Goal: Task Accomplishment & Management: Manage account settings

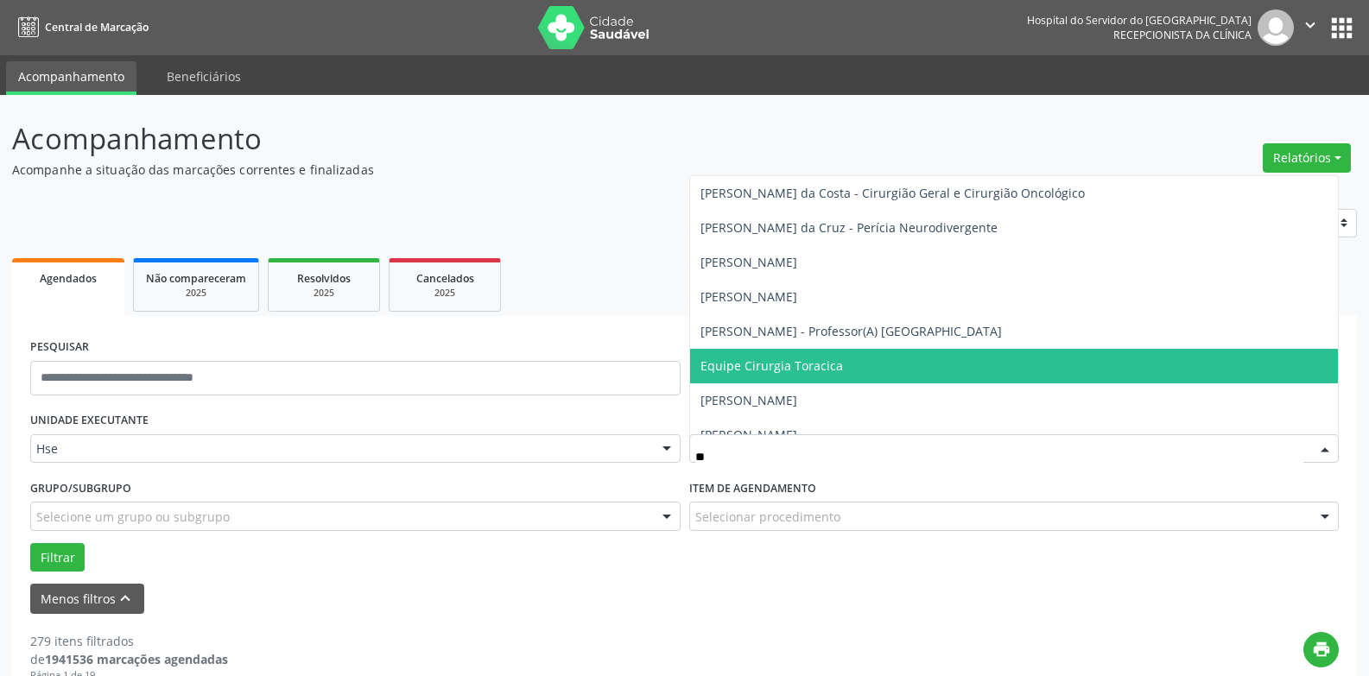
type input "*"
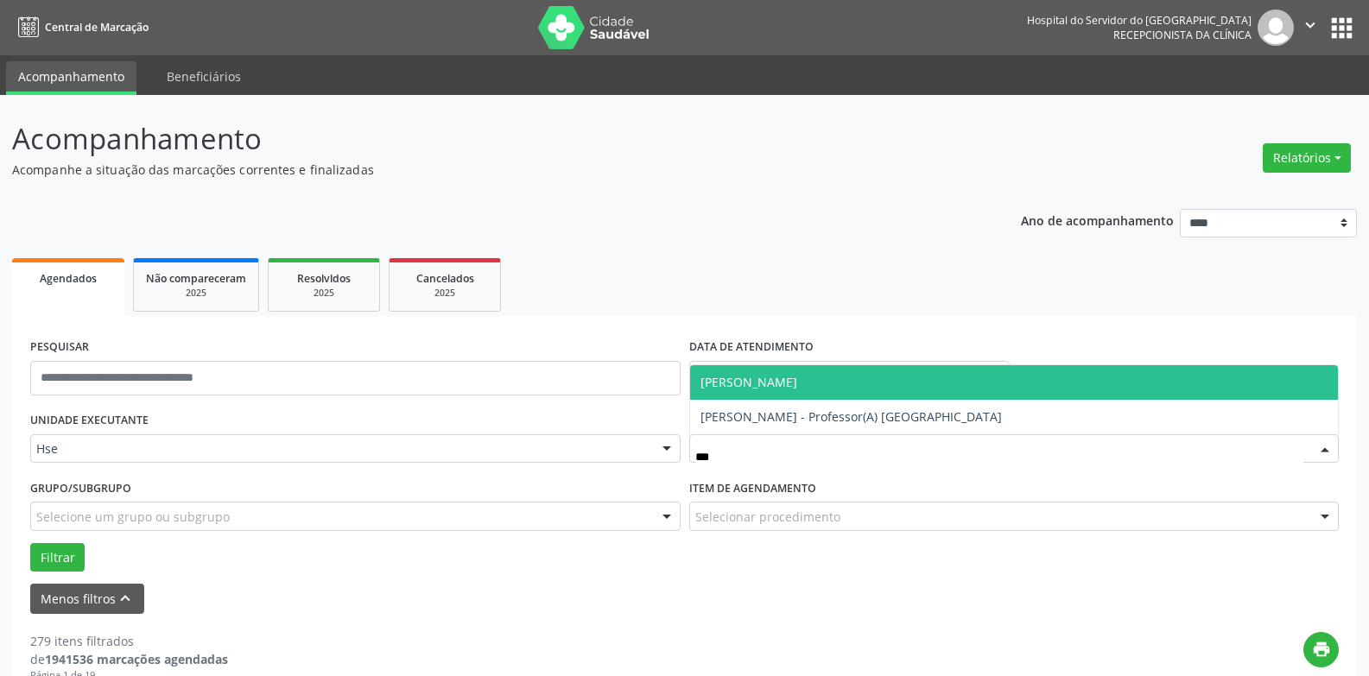
type input "****"
click at [797, 384] on span "[PERSON_NAME]" at bounding box center [749, 382] width 97 height 16
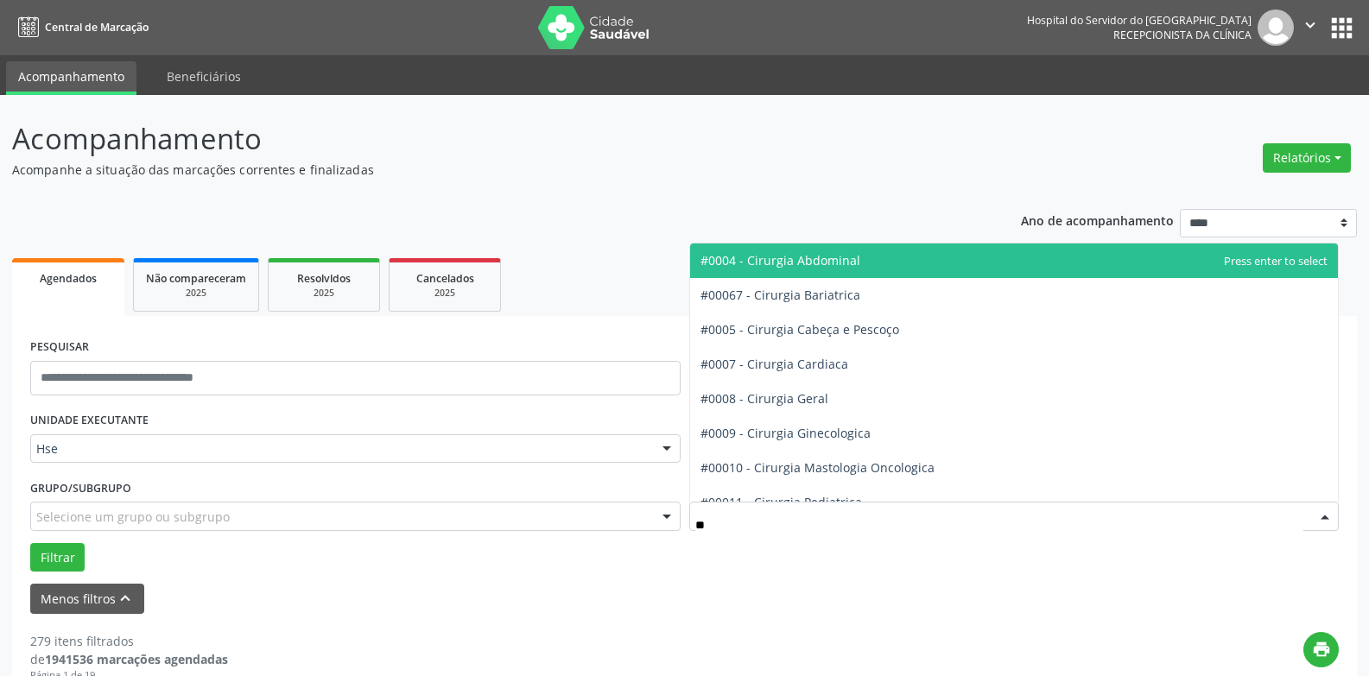
type input "***"
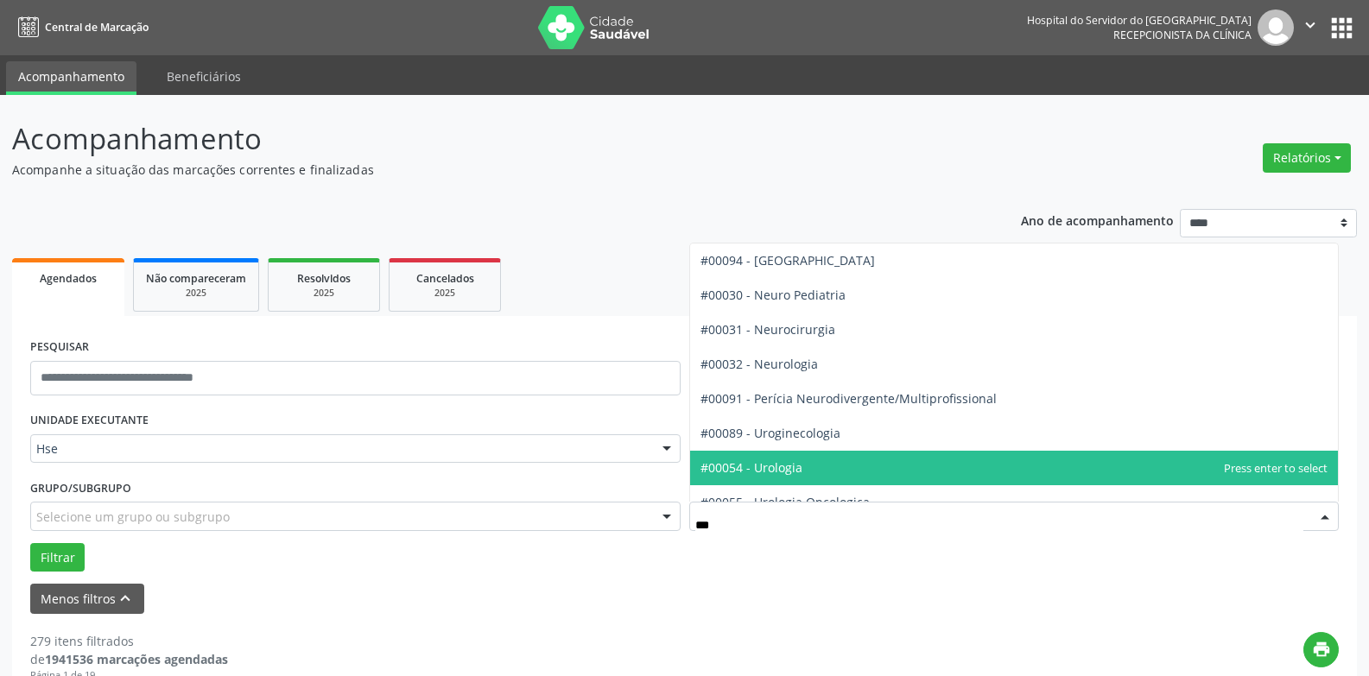
click at [793, 470] on span "#00054 - Urologia" at bounding box center [752, 468] width 102 height 16
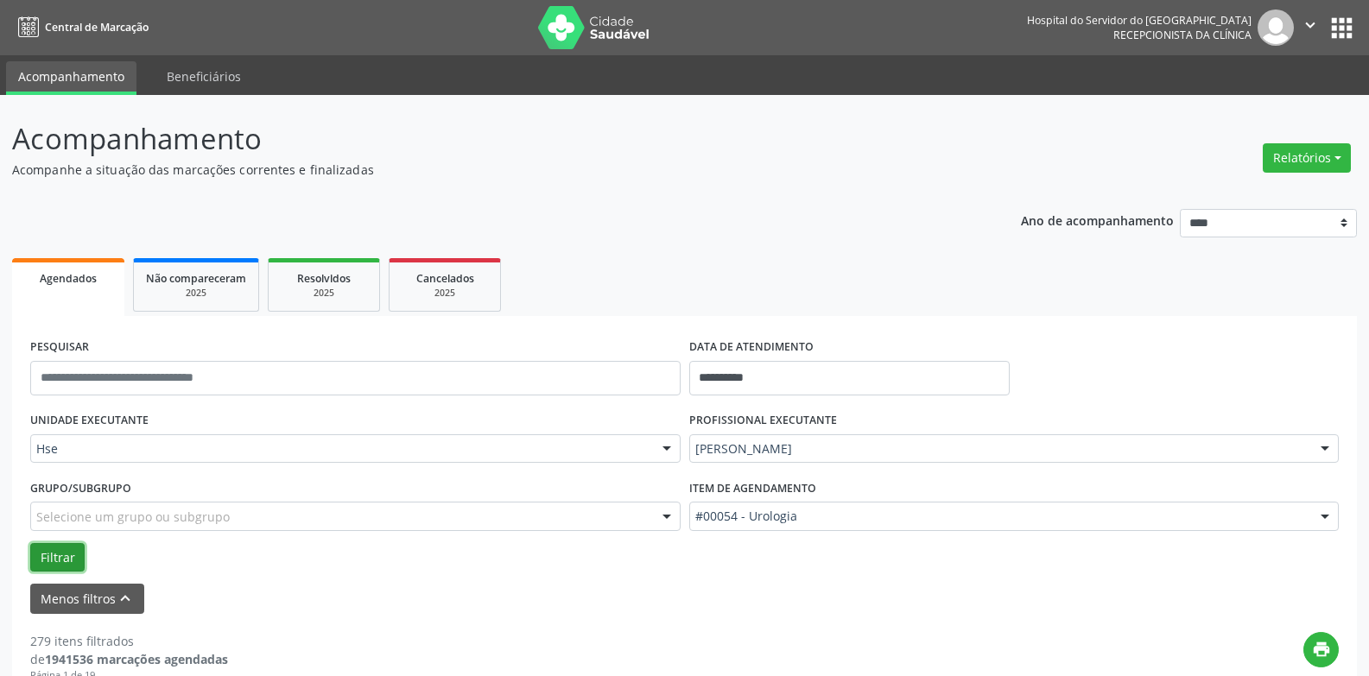
click at [60, 558] on button "Filtrar" at bounding box center [57, 557] width 54 height 29
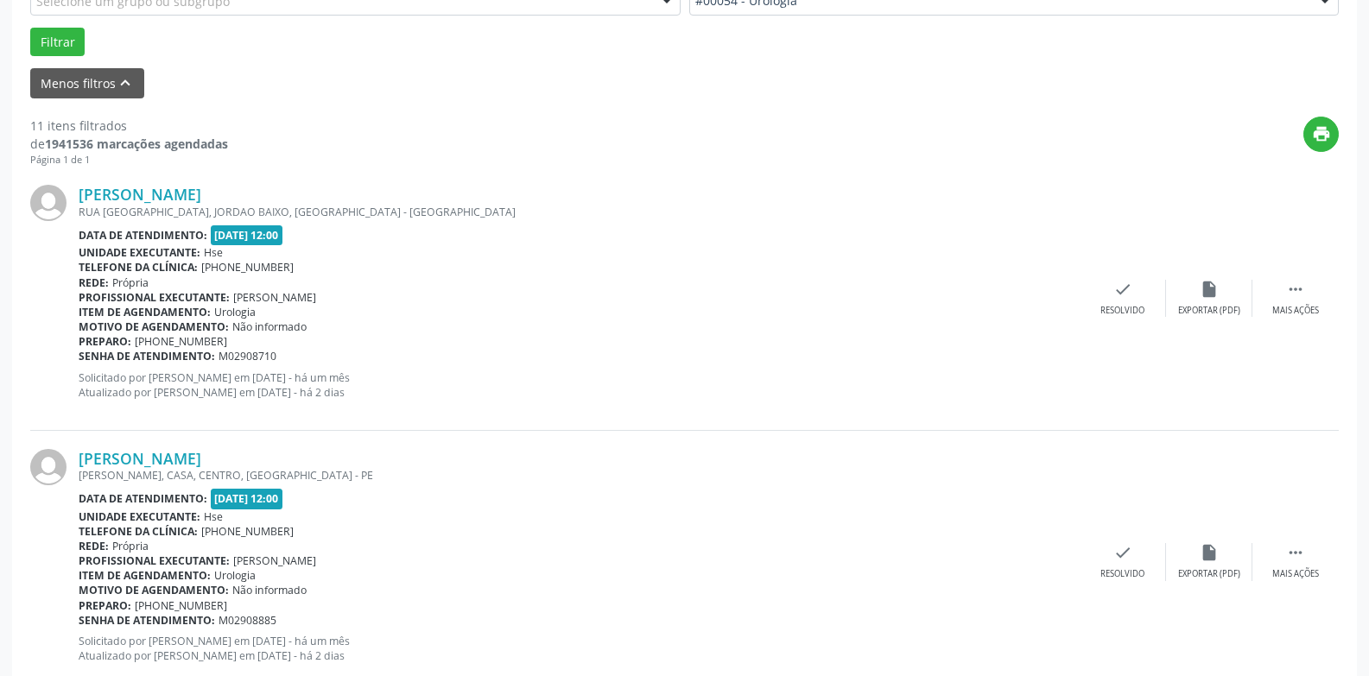
scroll to position [518, 0]
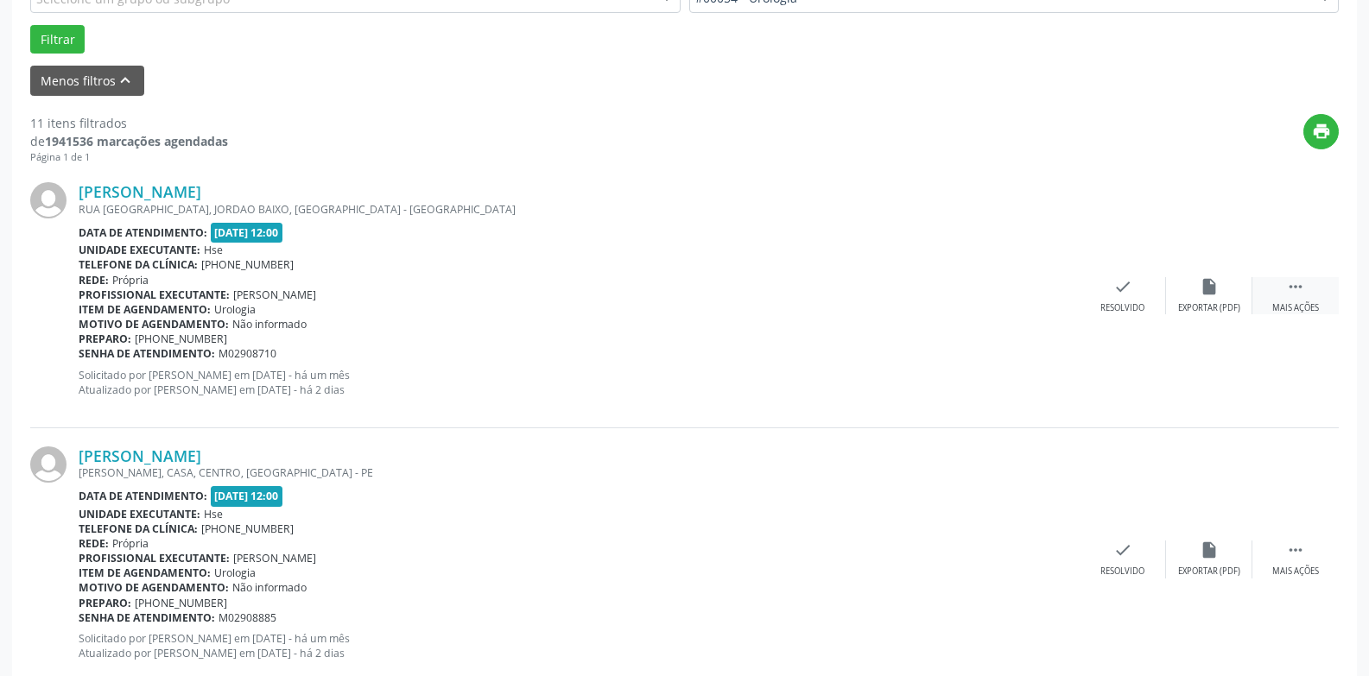
click at [1293, 303] on div "Mais ações" at bounding box center [1295, 308] width 47 height 12
click at [1196, 298] on div "alarm_off Não compareceu" at bounding box center [1209, 295] width 86 height 37
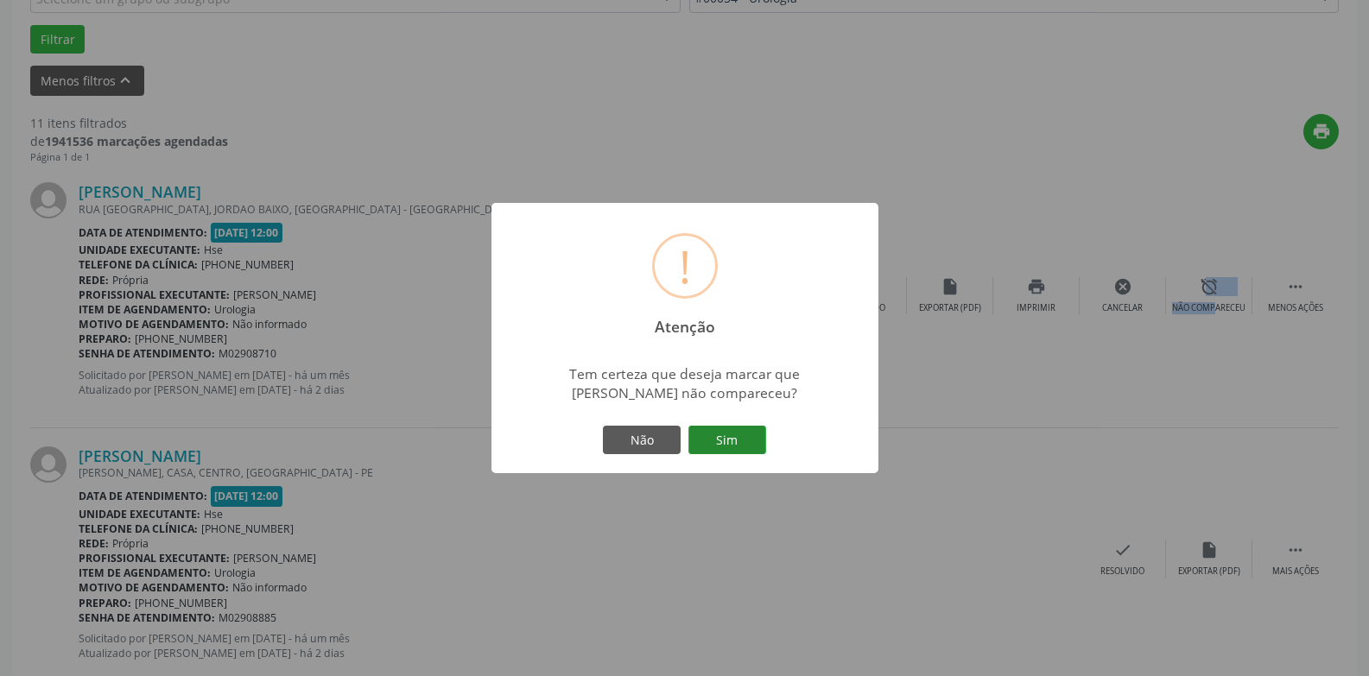
click at [739, 443] on button "Sim" at bounding box center [727, 440] width 78 height 29
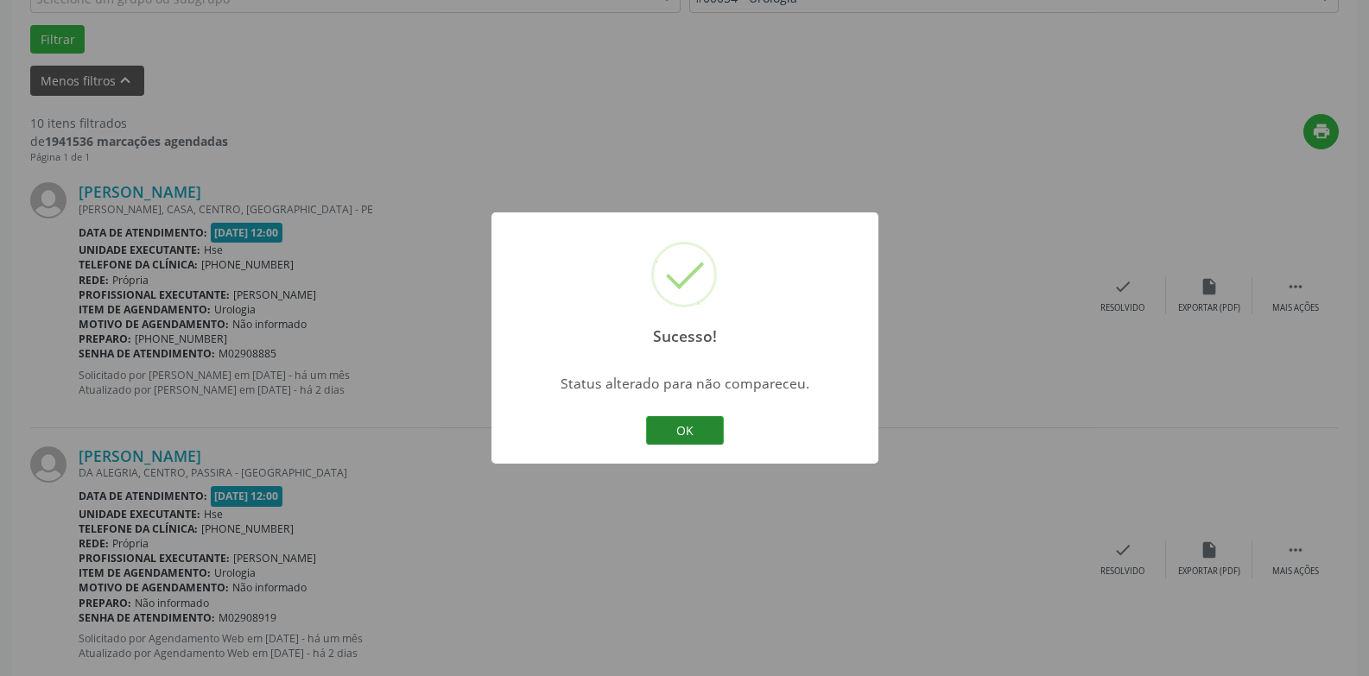
click at [702, 434] on button "OK" at bounding box center [685, 430] width 78 height 29
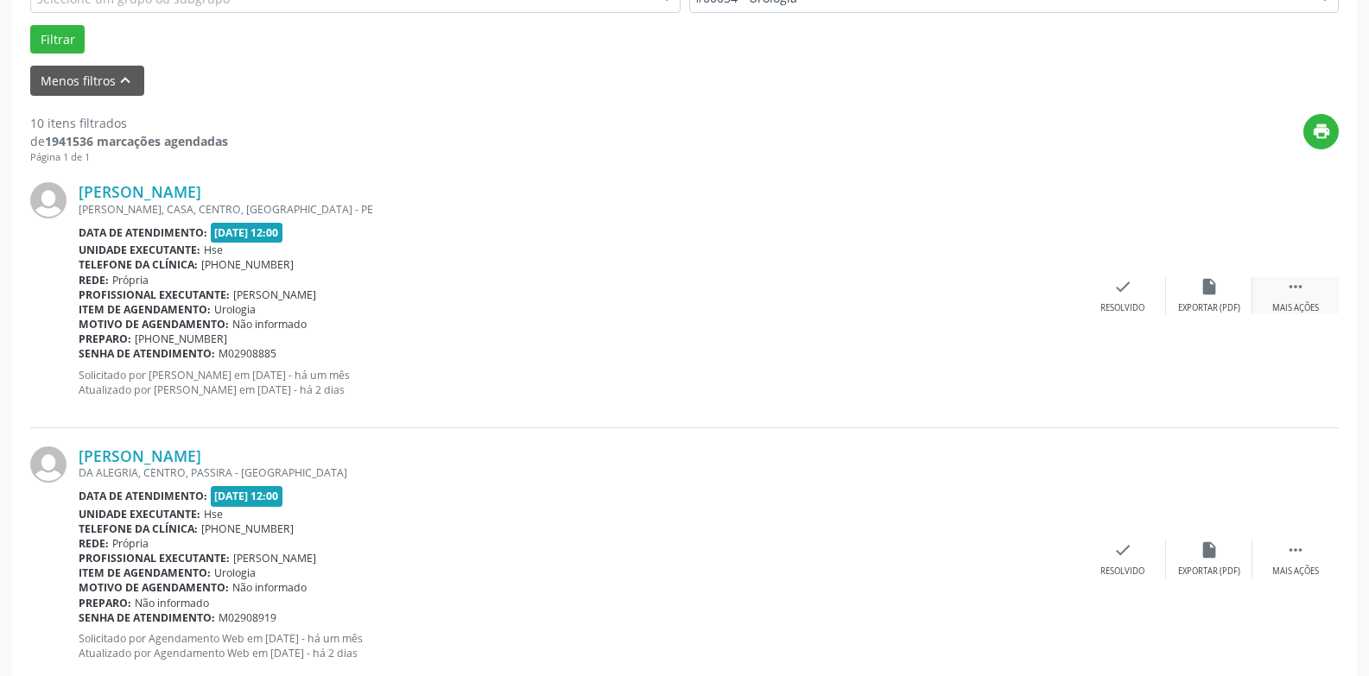
click at [1291, 295] on icon "" at bounding box center [1295, 286] width 19 height 19
click at [1216, 297] on div "alarm_off Não compareceu" at bounding box center [1209, 295] width 86 height 37
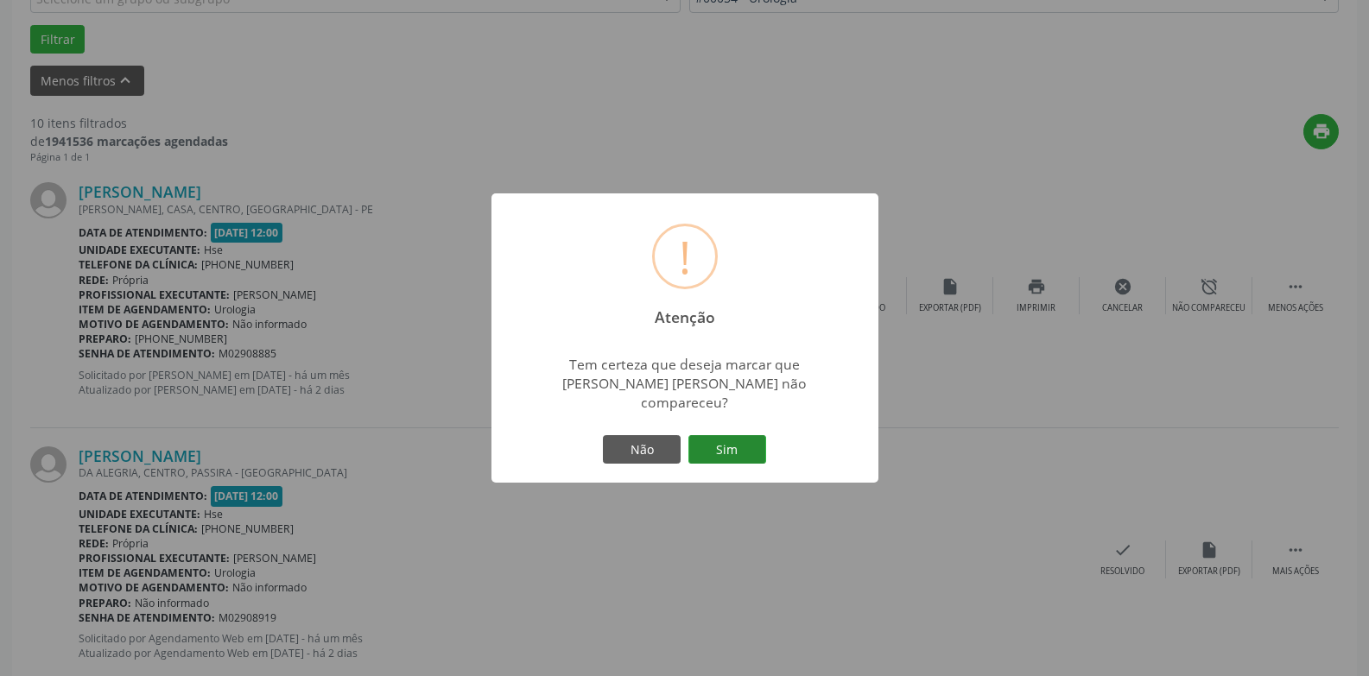
click at [726, 441] on button "Sim" at bounding box center [727, 449] width 78 height 29
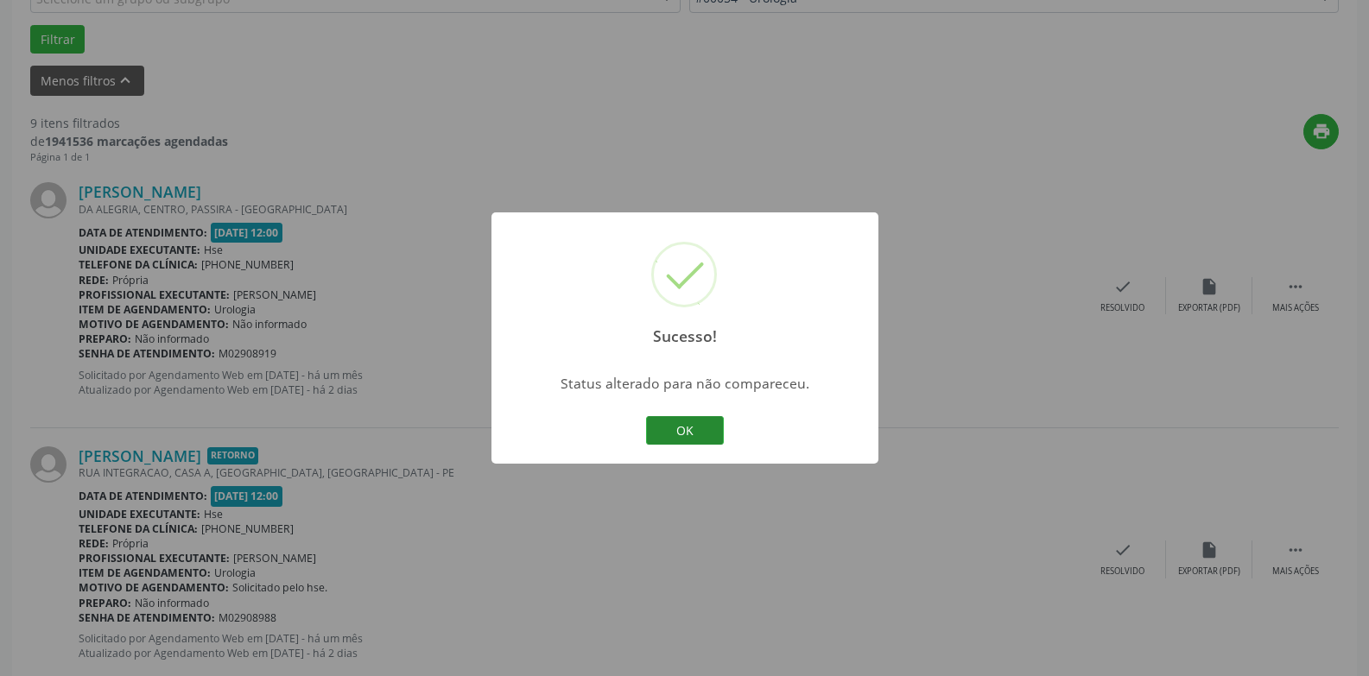
click at [701, 439] on button "OK" at bounding box center [685, 430] width 78 height 29
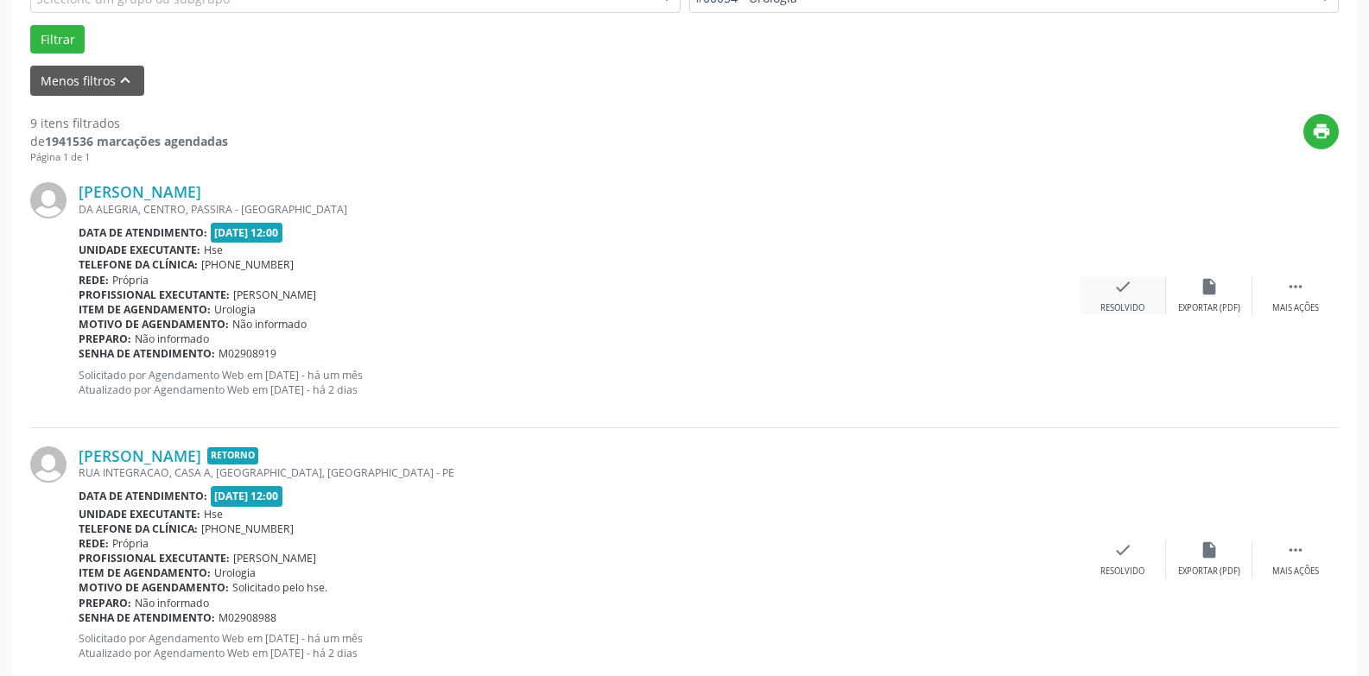
click at [1122, 298] on div "check Resolvido" at bounding box center [1123, 295] width 86 height 37
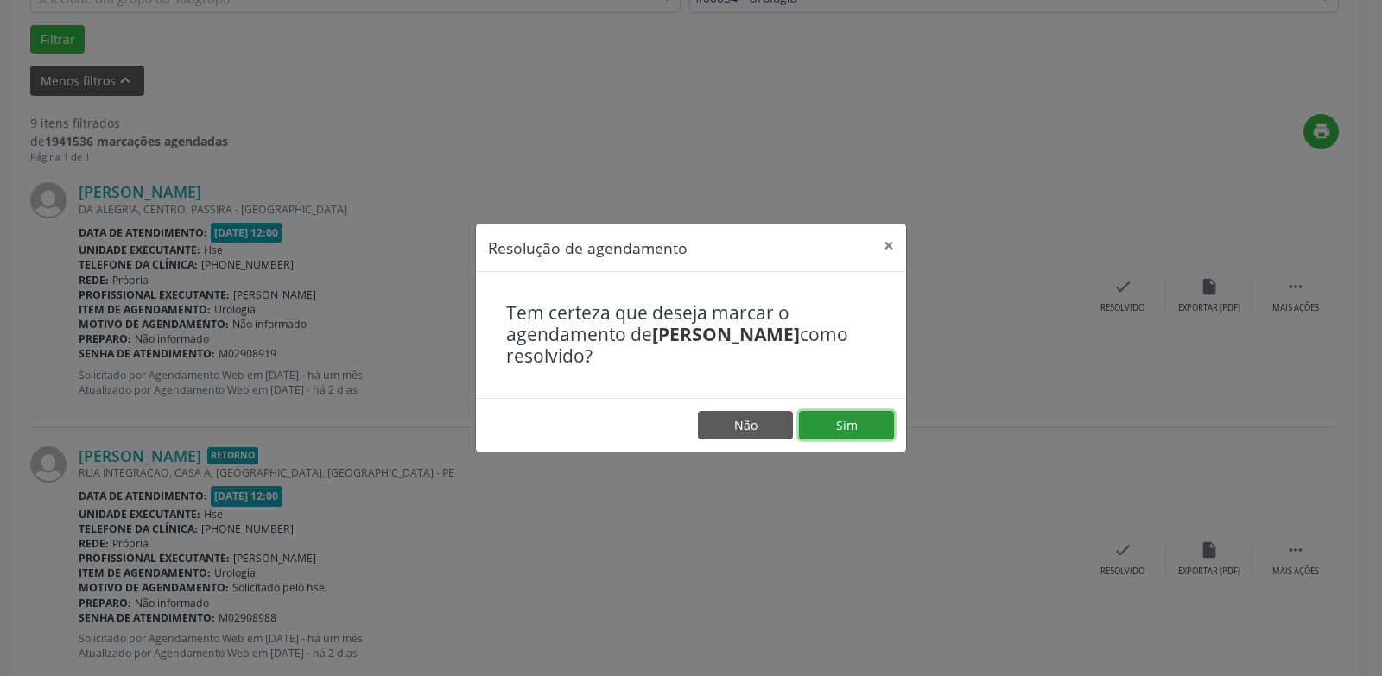
click at [870, 424] on button "Sim" at bounding box center [846, 425] width 95 height 29
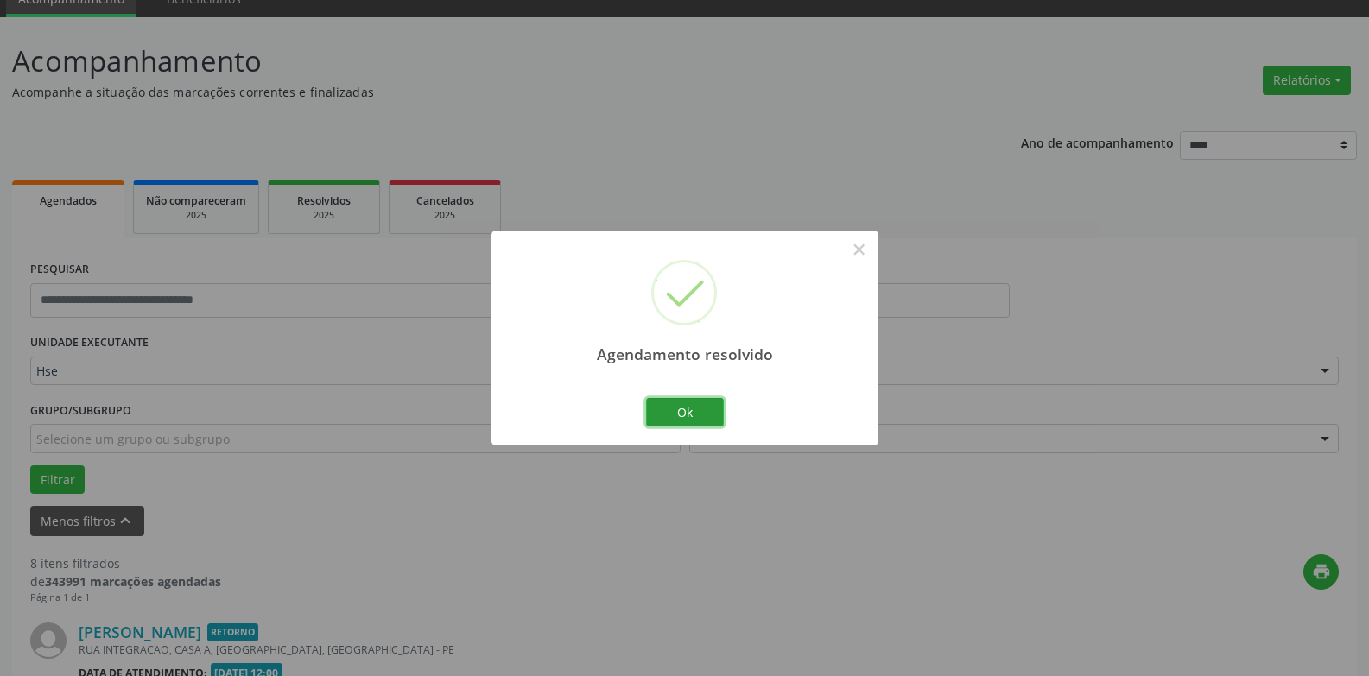
click at [689, 410] on button "Ok" at bounding box center [685, 412] width 78 height 29
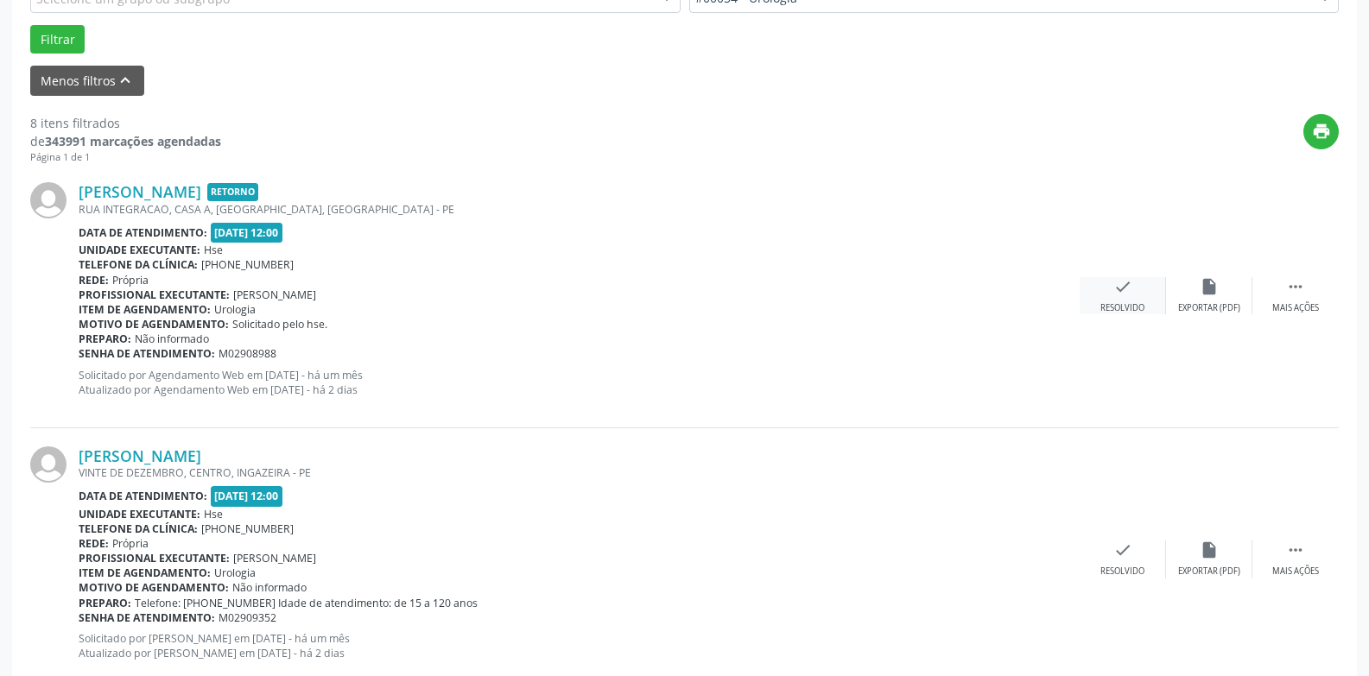
click at [1120, 293] on icon "check" at bounding box center [1122, 286] width 19 height 19
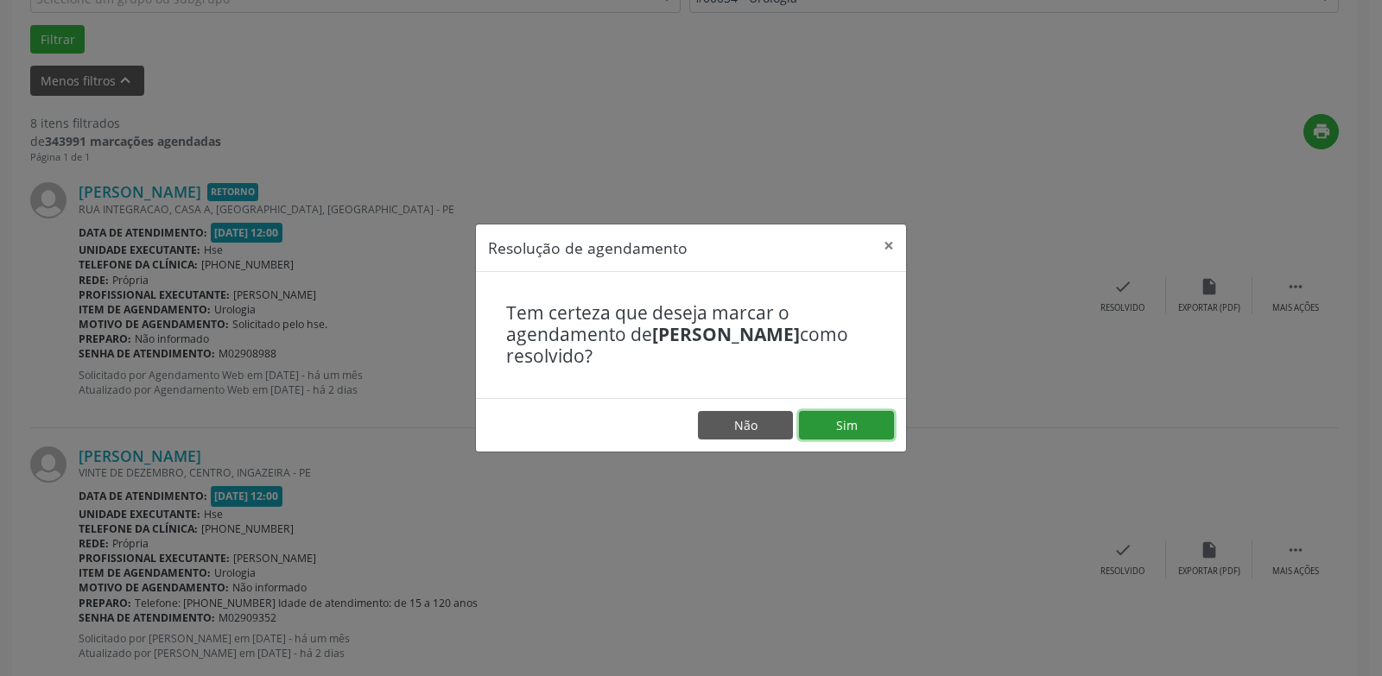
click at [840, 425] on button "Sim" at bounding box center [846, 425] width 95 height 29
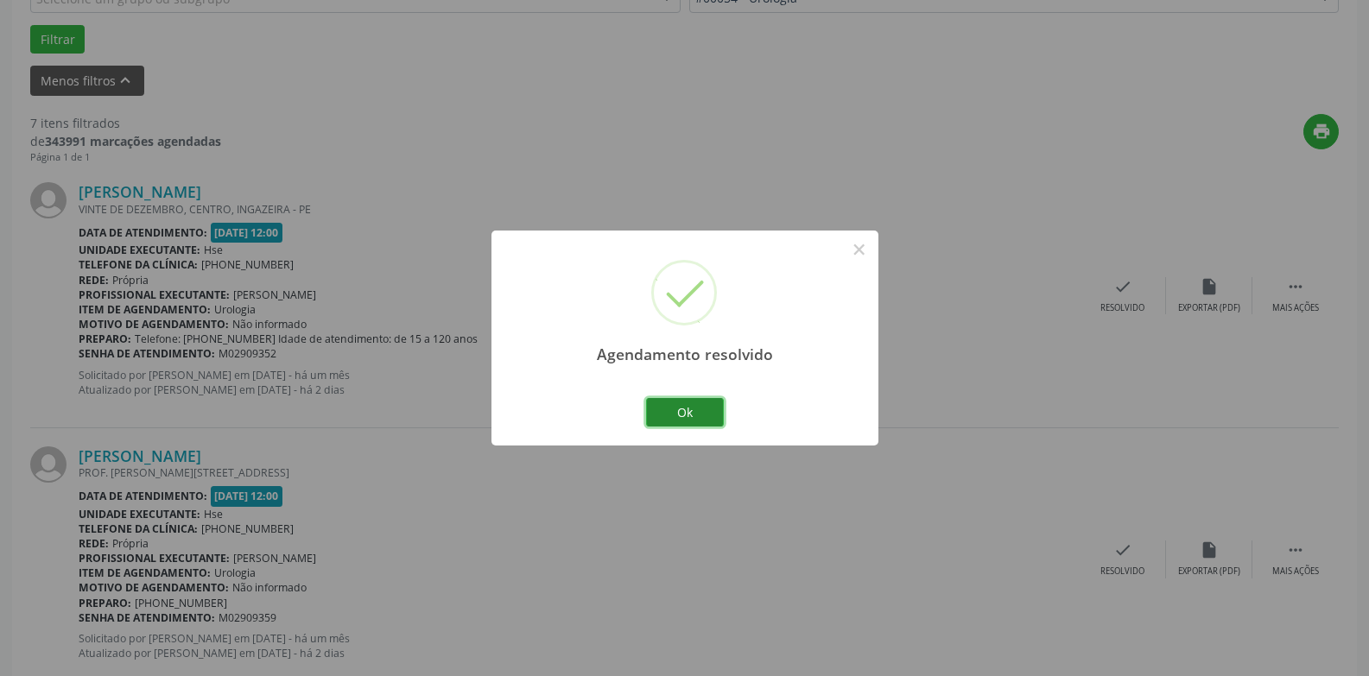
click at [698, 415] on button "Ok" at bounding box center [685, 412] width 78 height 29
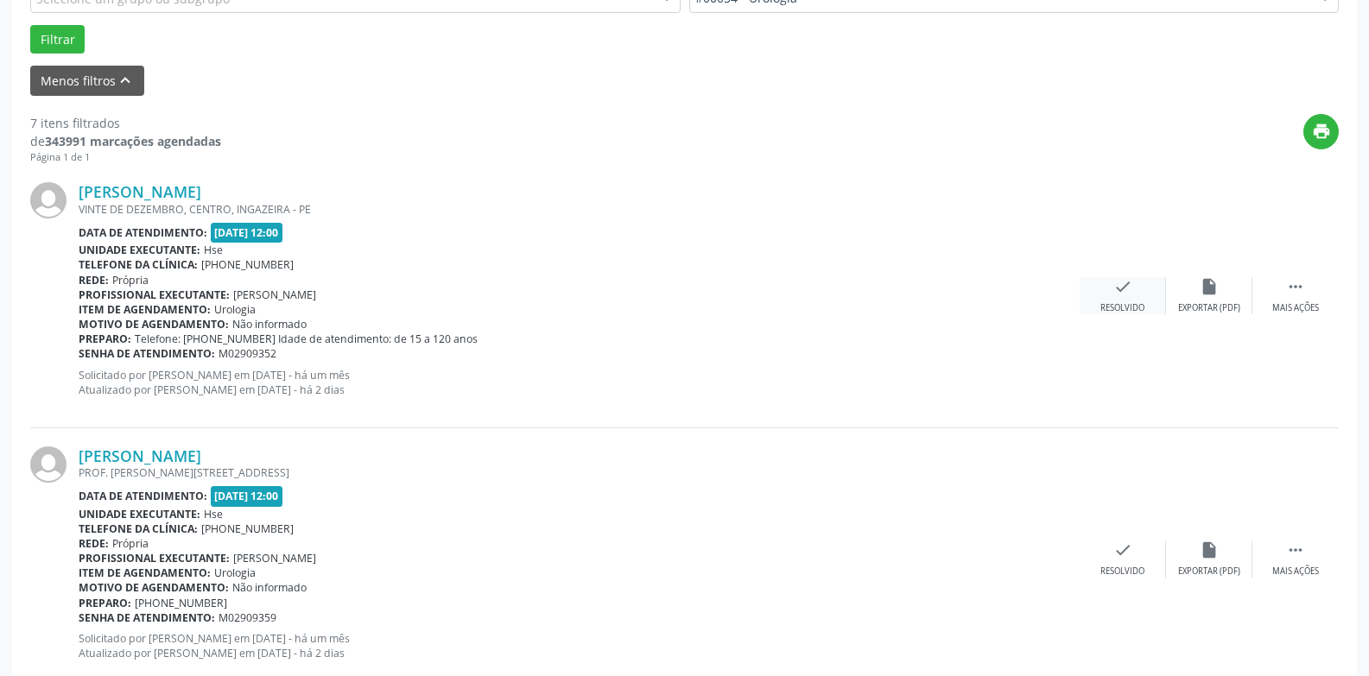
click at [1125, 300] on div "check Resolvido" at bounding box center [1123, 295] width 86 height 37
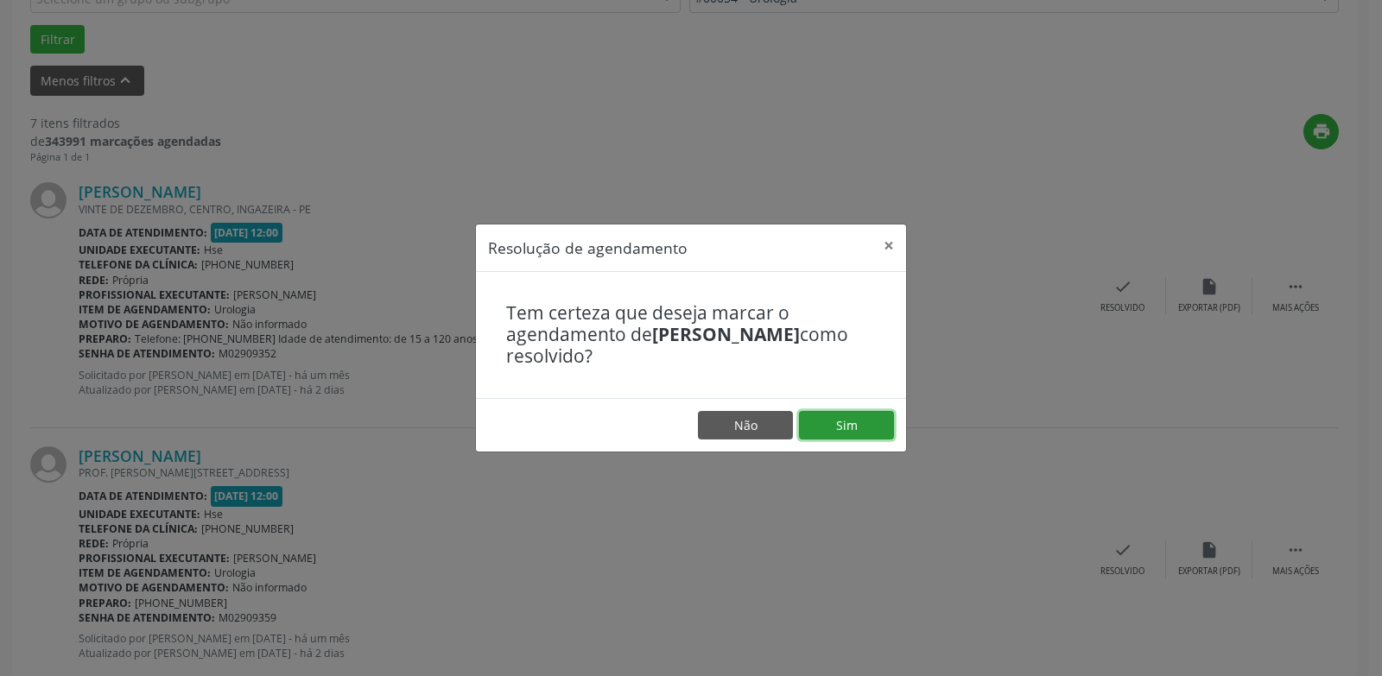
click at [852, 422] on button "Sim" at bounding box center [846, 425] width 95 height 29
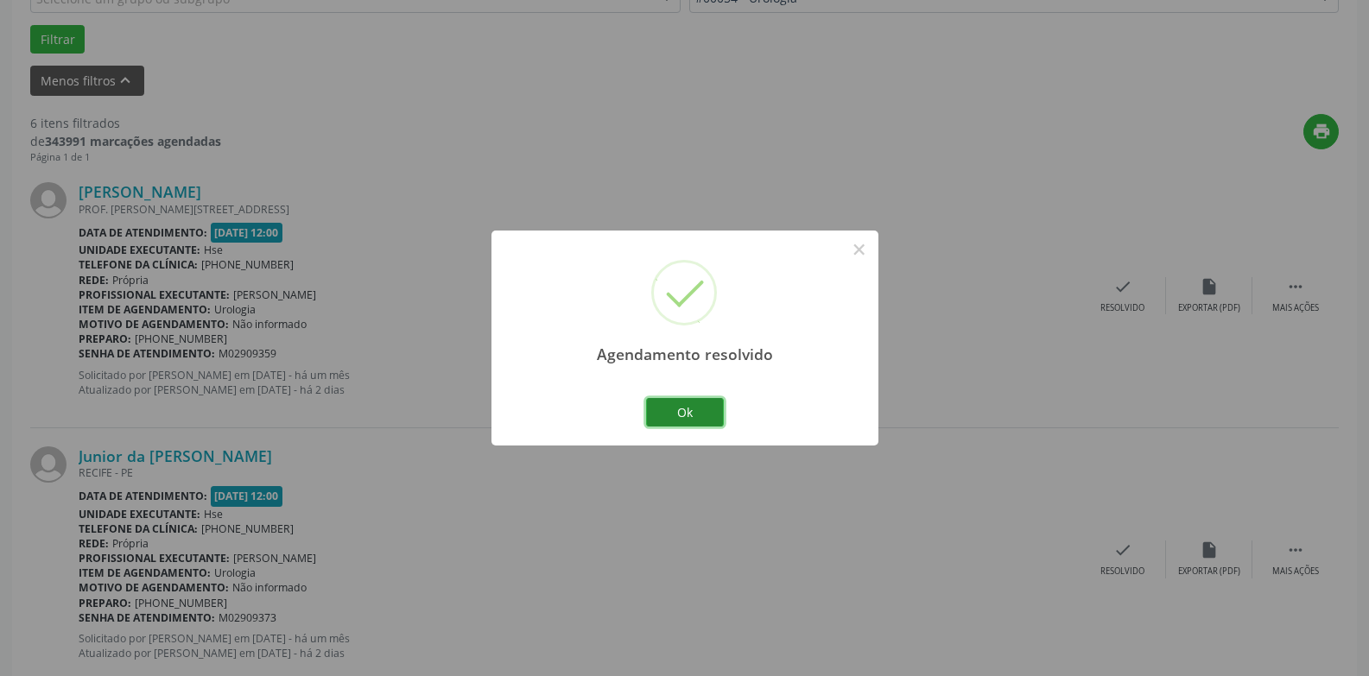
click at [688, 408] on button "Ok" at bounding box center [685, 412] width 78 height 29
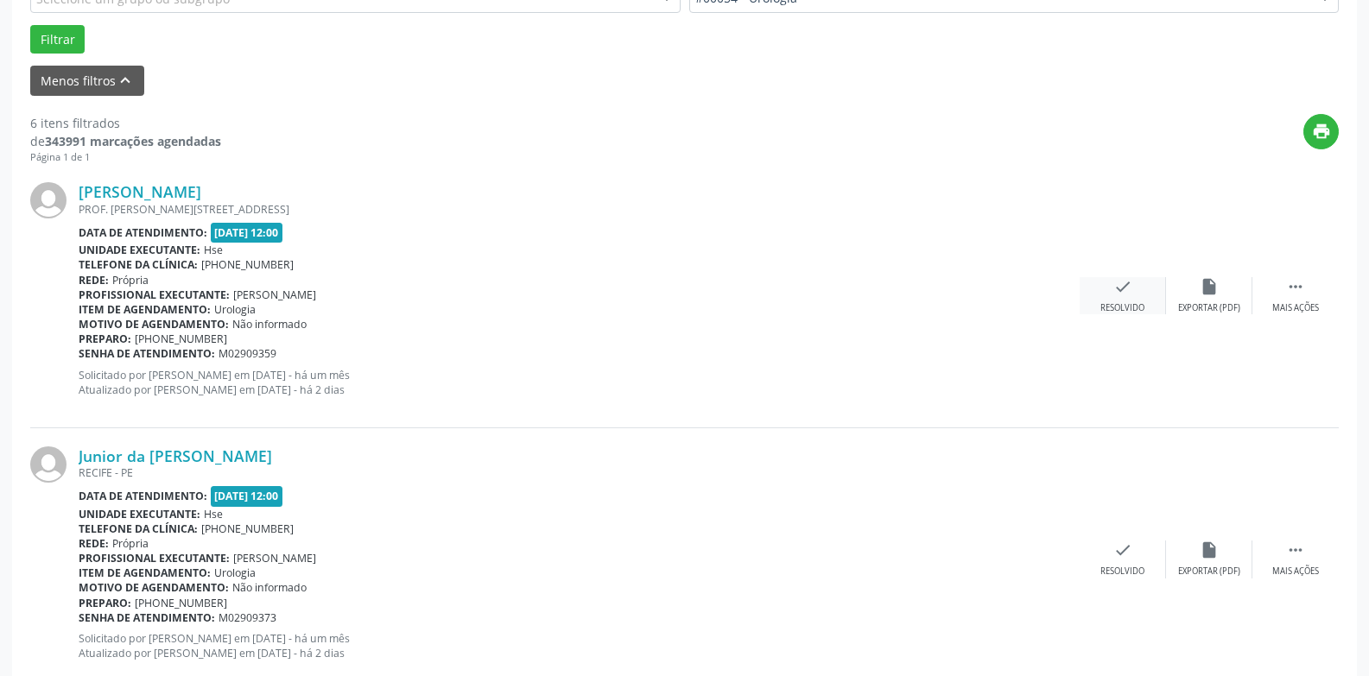
click at [1126, 301] on div "check Resolvido" at bounding box center [1123, 295] width 86 height 37
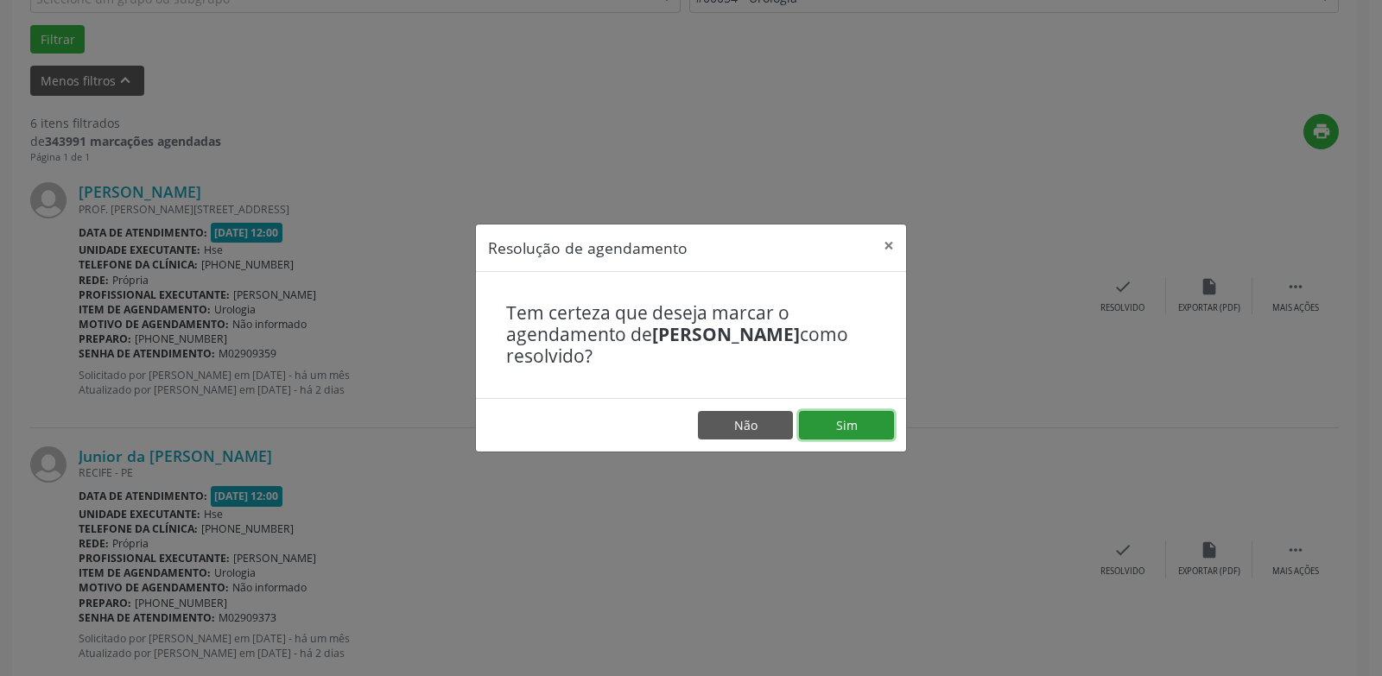
click at [862, 427] on button "Sim" at bounding box center [846, 425] width 95 height 29
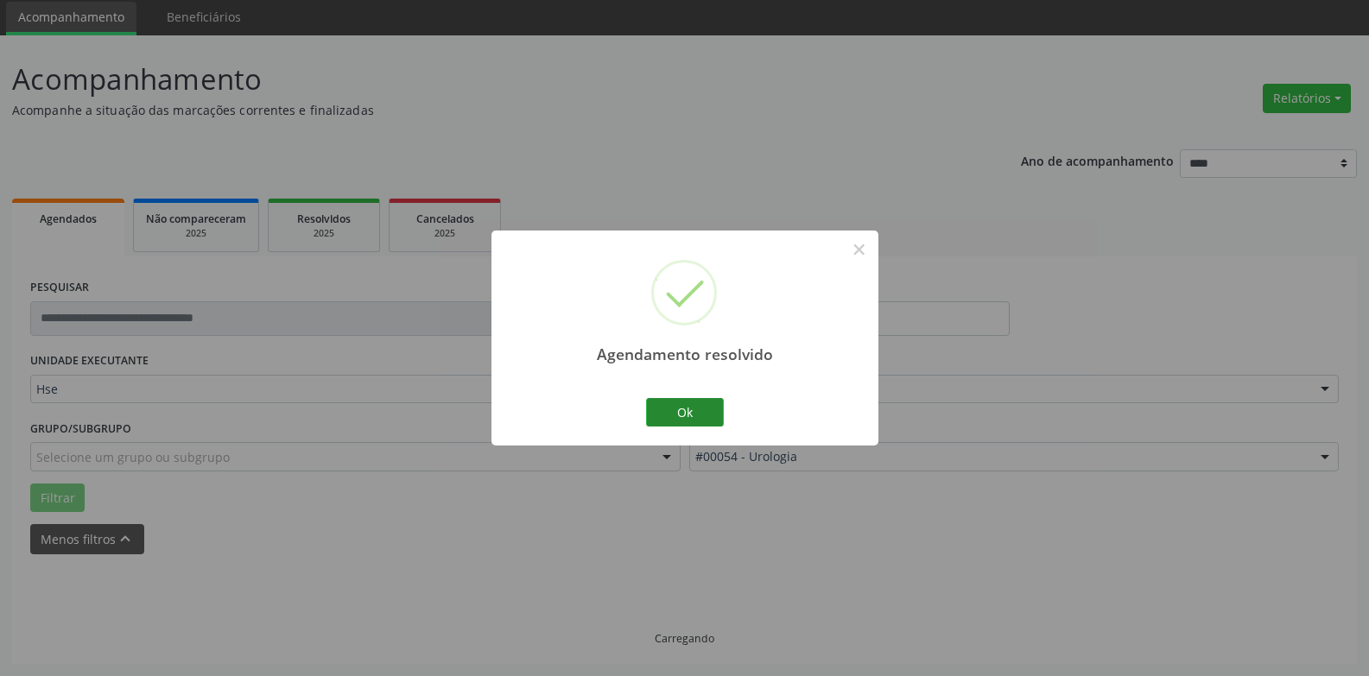
scroll to position [78, 0]
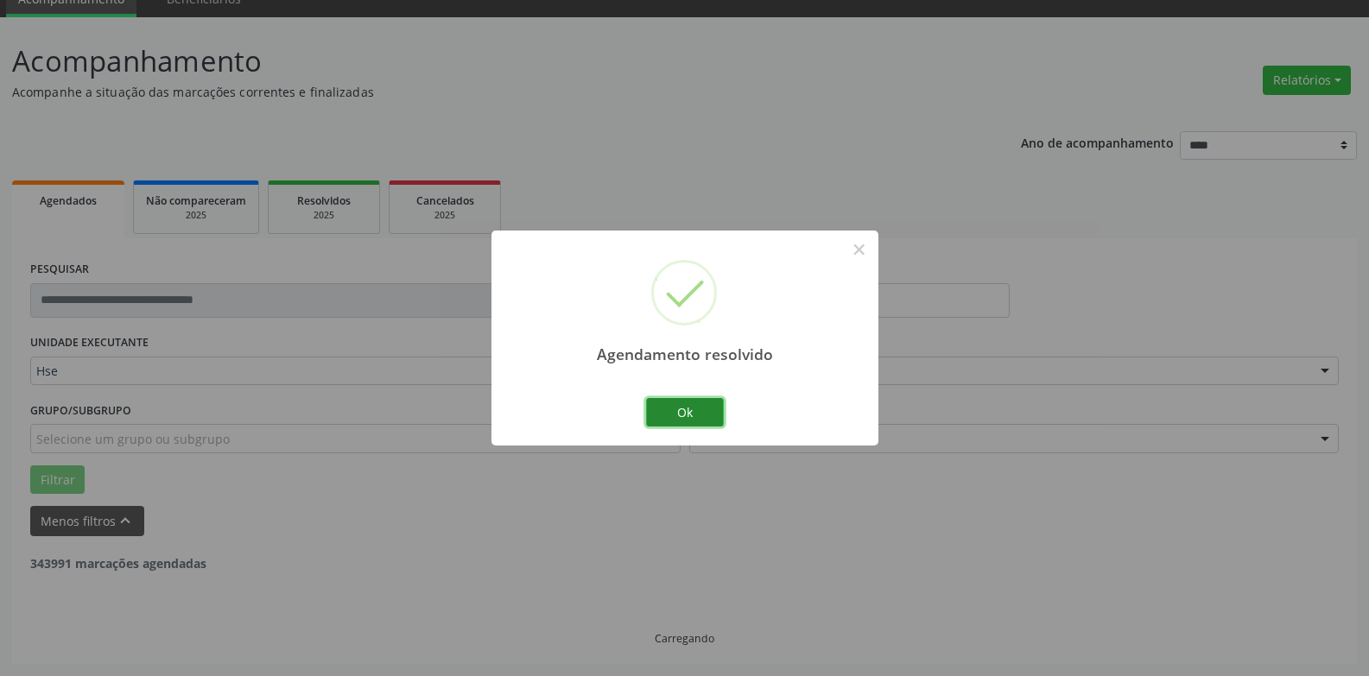
click at [701, 415] on button "Ok" at bounding box center [685, 412] width 78 height 29
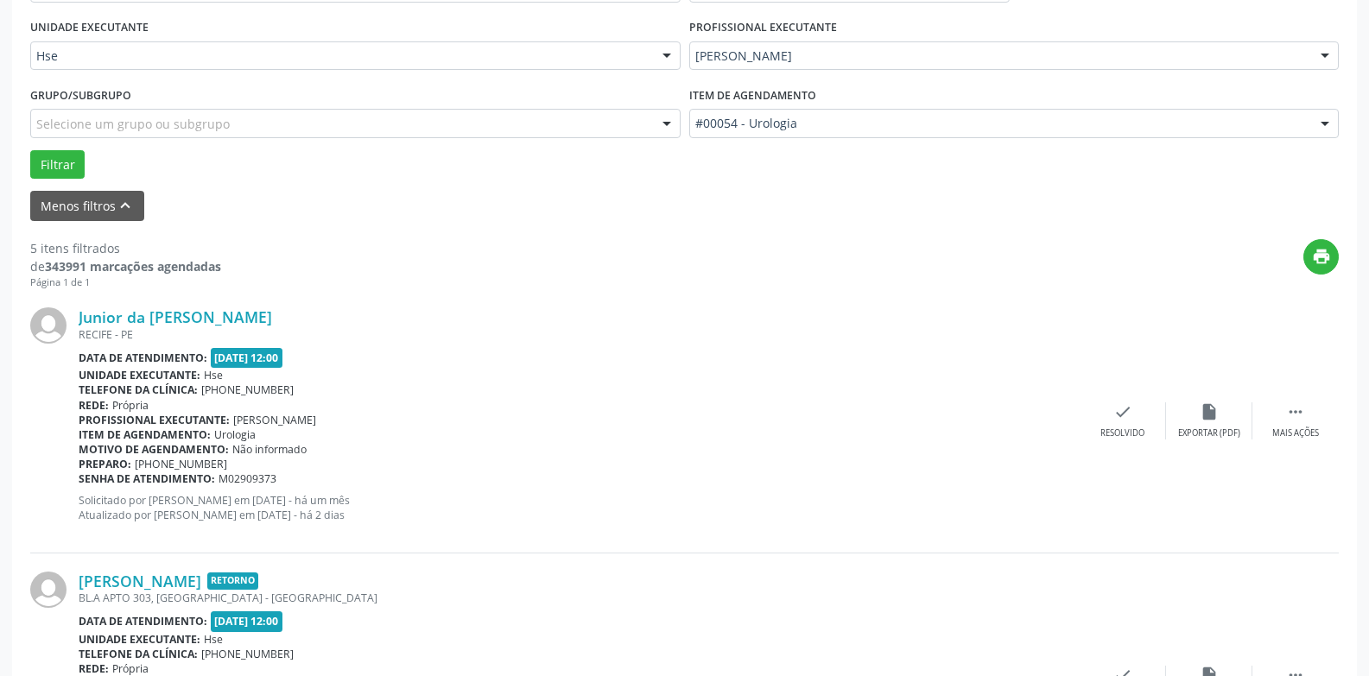
scroll to position [423, 0]
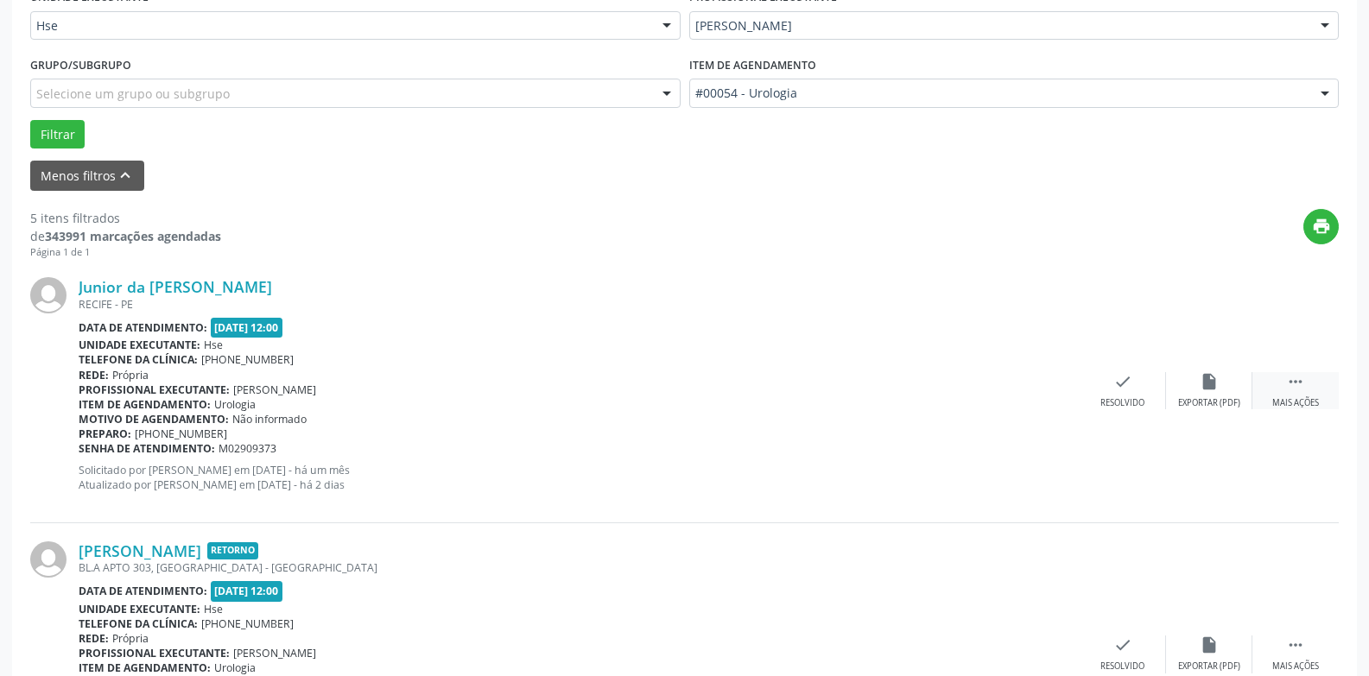
drag, startPoint x: 1309, startPoint y: 387, endPoint x: 1296, endPoint y: 387, distance: 13.0
click at [1309, 387] on div " Mais ações" at bounding box center [1295, 390] width 86 height 37
click at [1226, 393] on div "alarm_off Não compareceu" at bounding box center [1209, 390] width 86 height 37
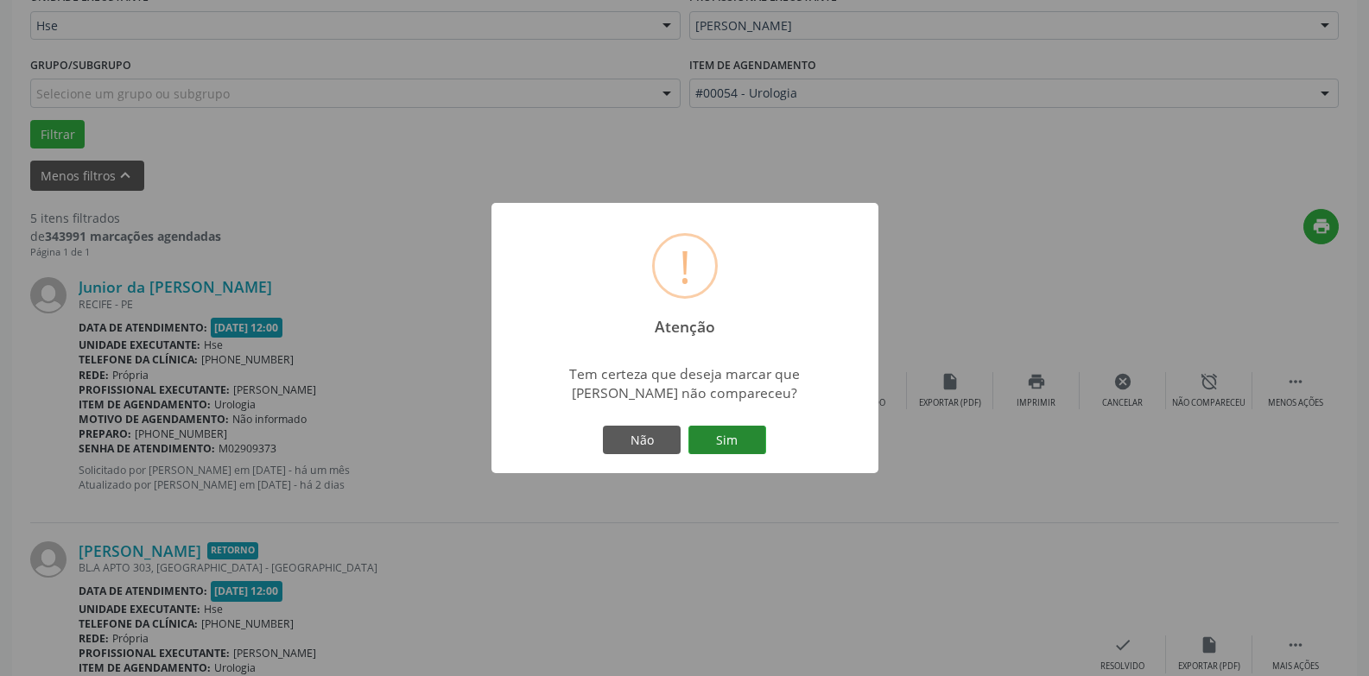
click at [732, 443] on button "Sim" at bounding box center [727, 440] width 78 height 29
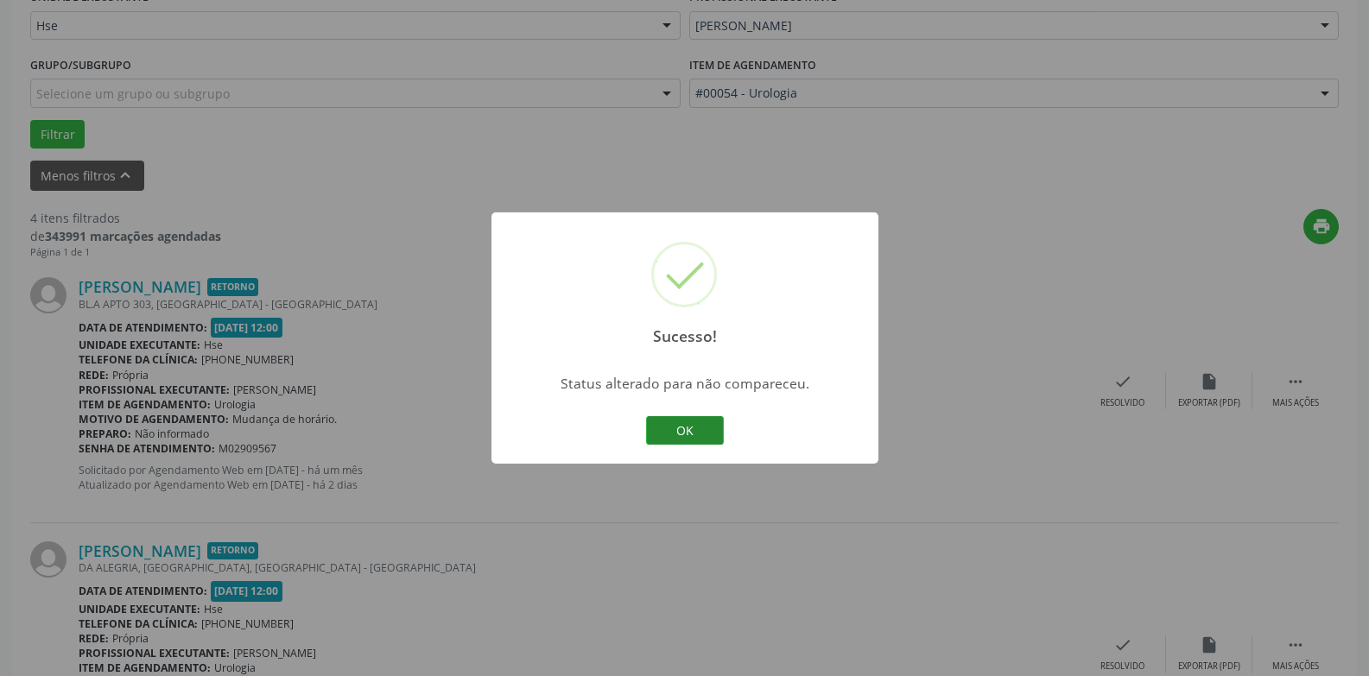
click at [710, 429] on button "OK" at bounding box center [685, 430] width 78 height 29
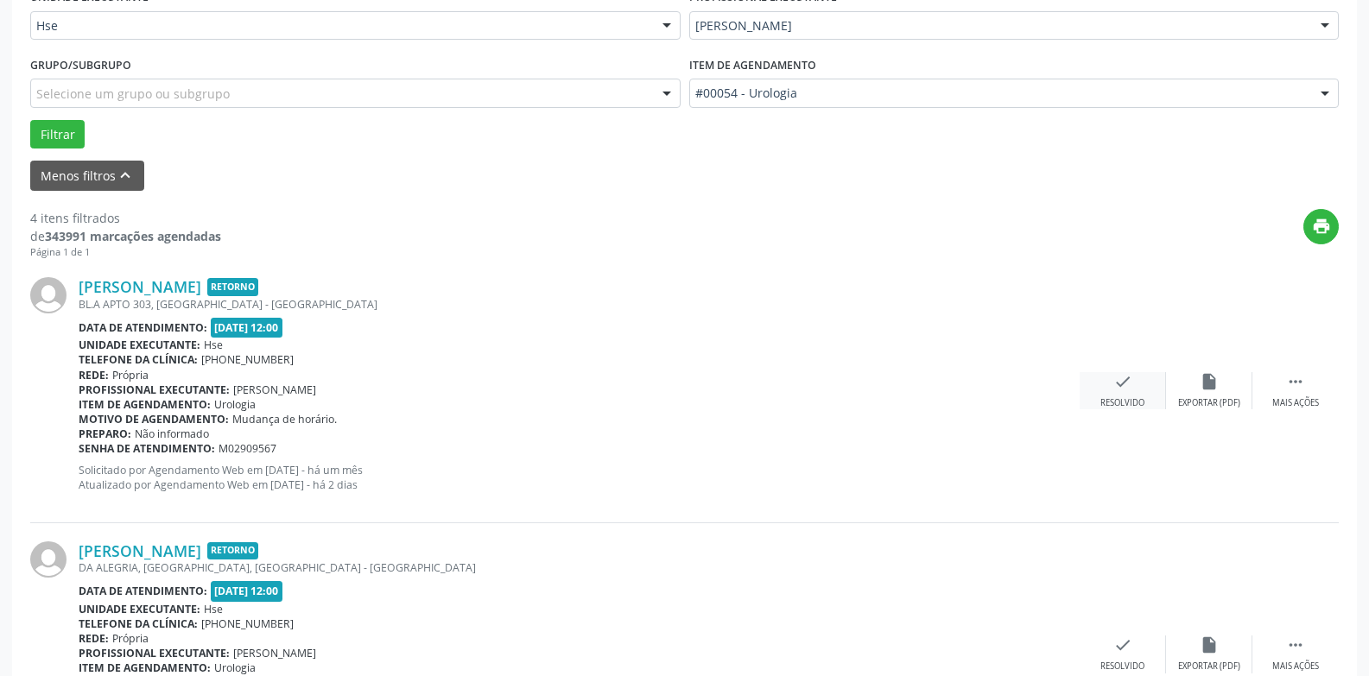
click at [1133, 397] on div "Resolvido" at bounding box center [1122, 403] width 44 height 12
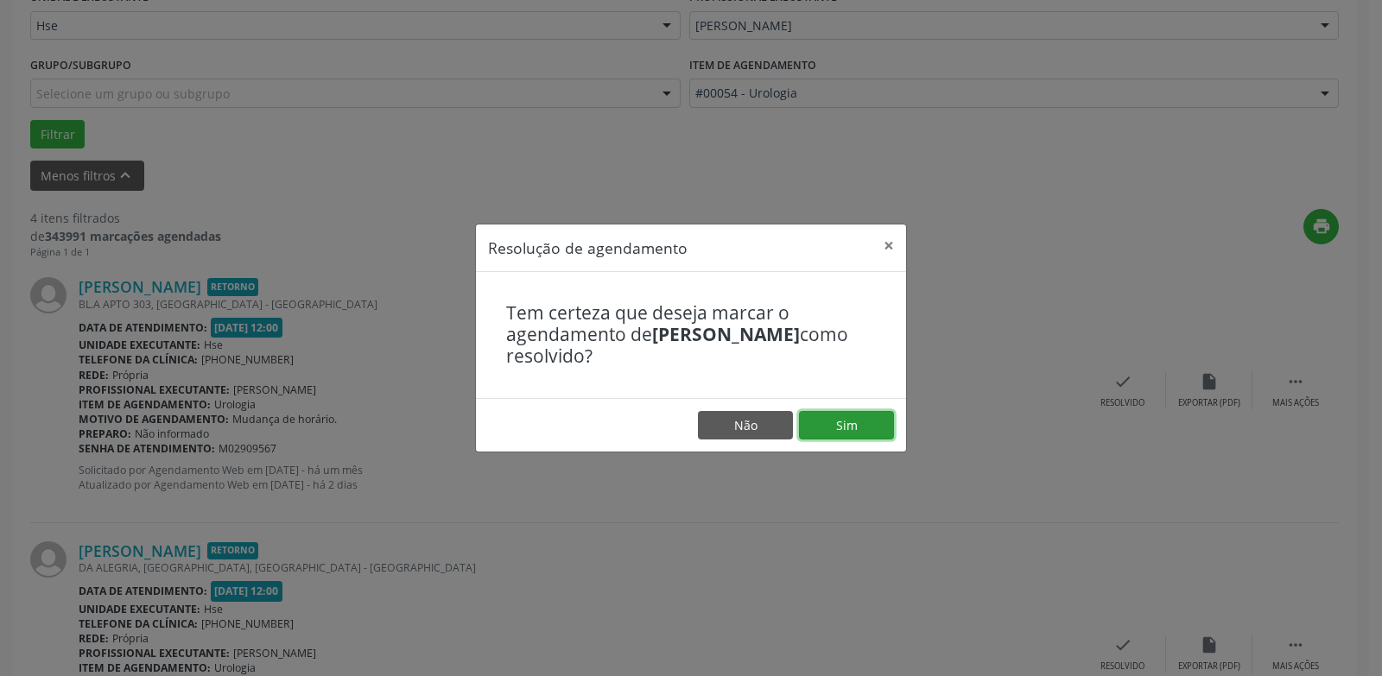
click at [859, 426] on button "Sim" at bounding box center [846, 425] width 95 height 29
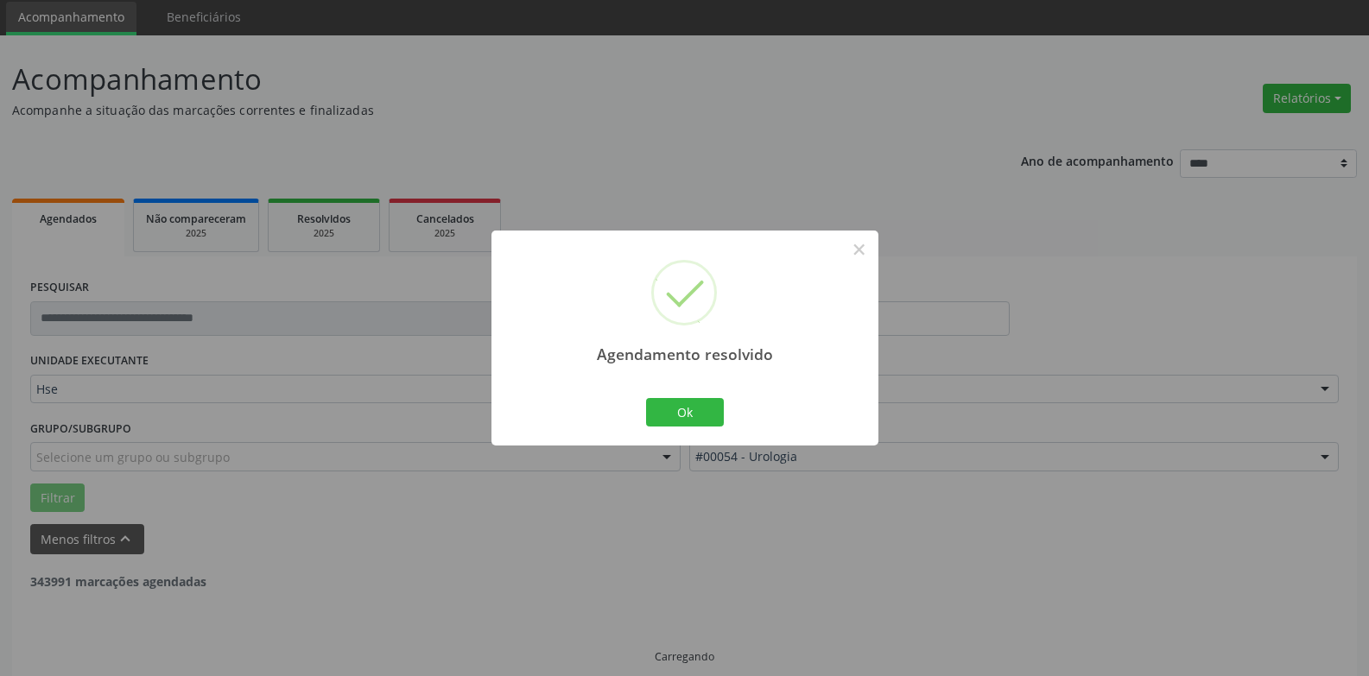
scroll to position [78, 0]
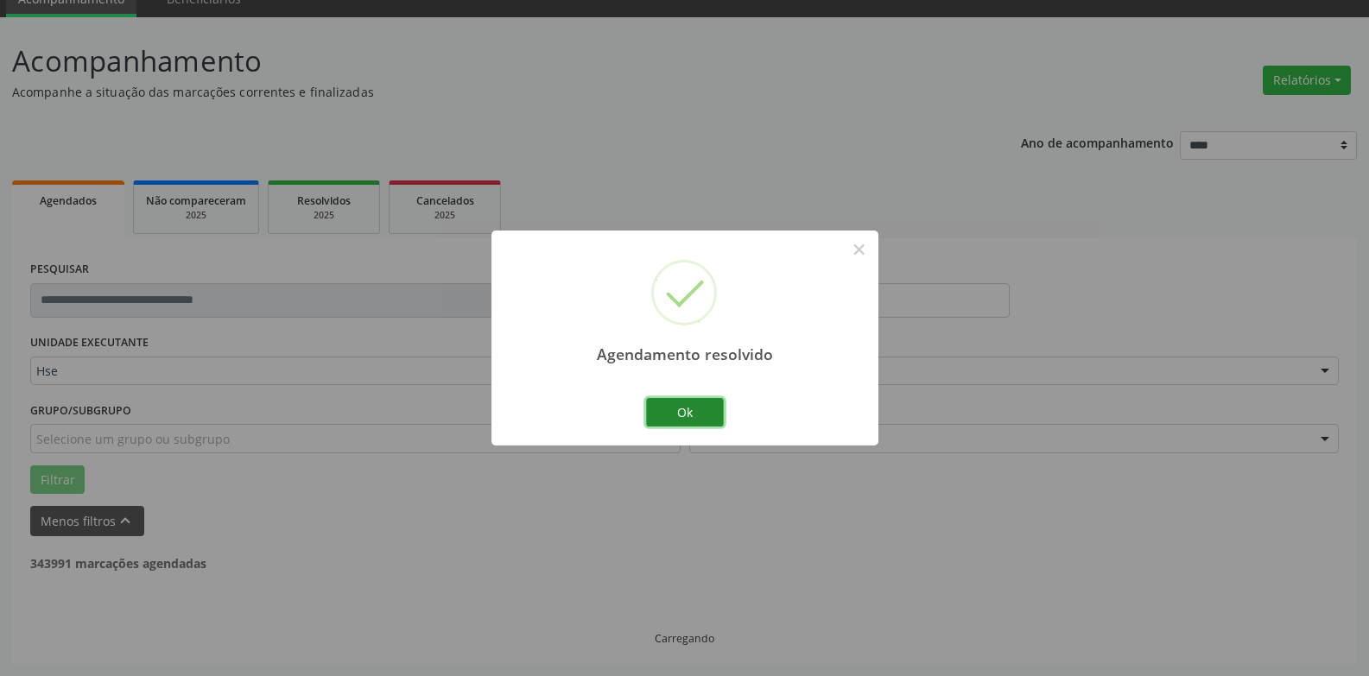
click at [694, 414] on button "Ok" at bounding box center [685, 412] width 78 height 29
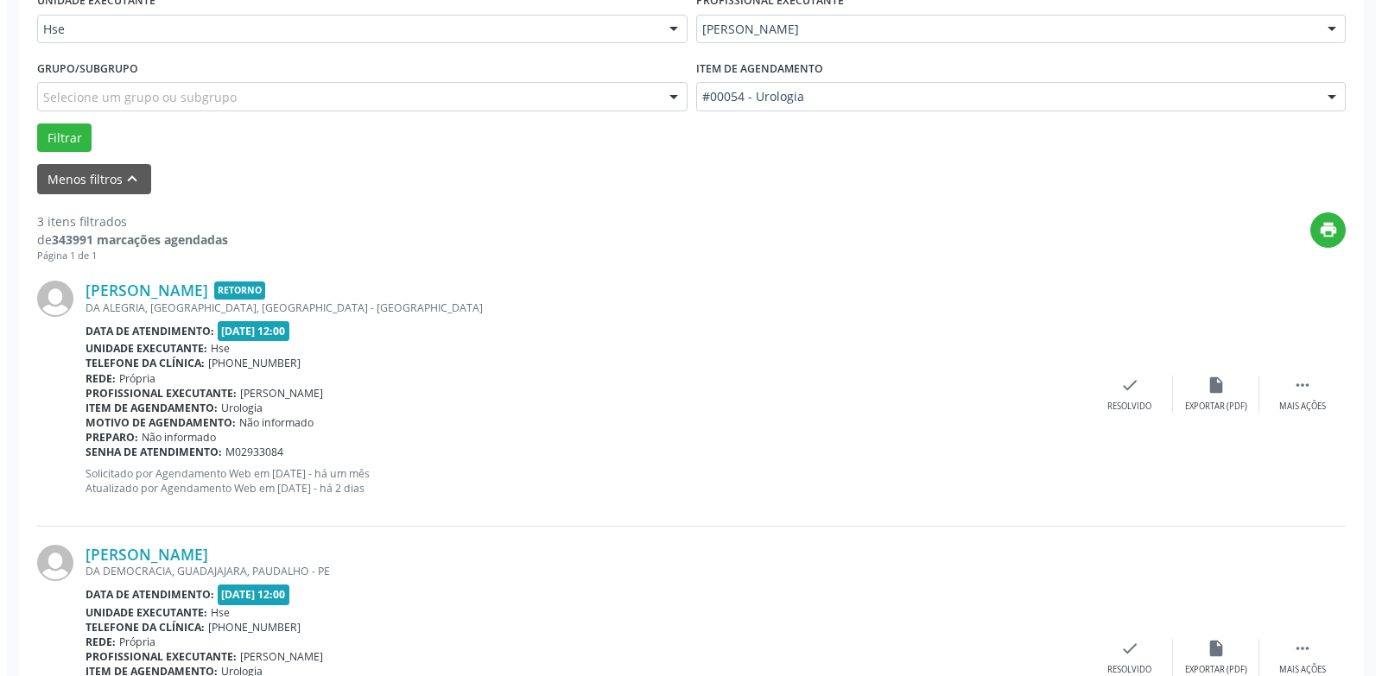
scroll to position [510, 0]
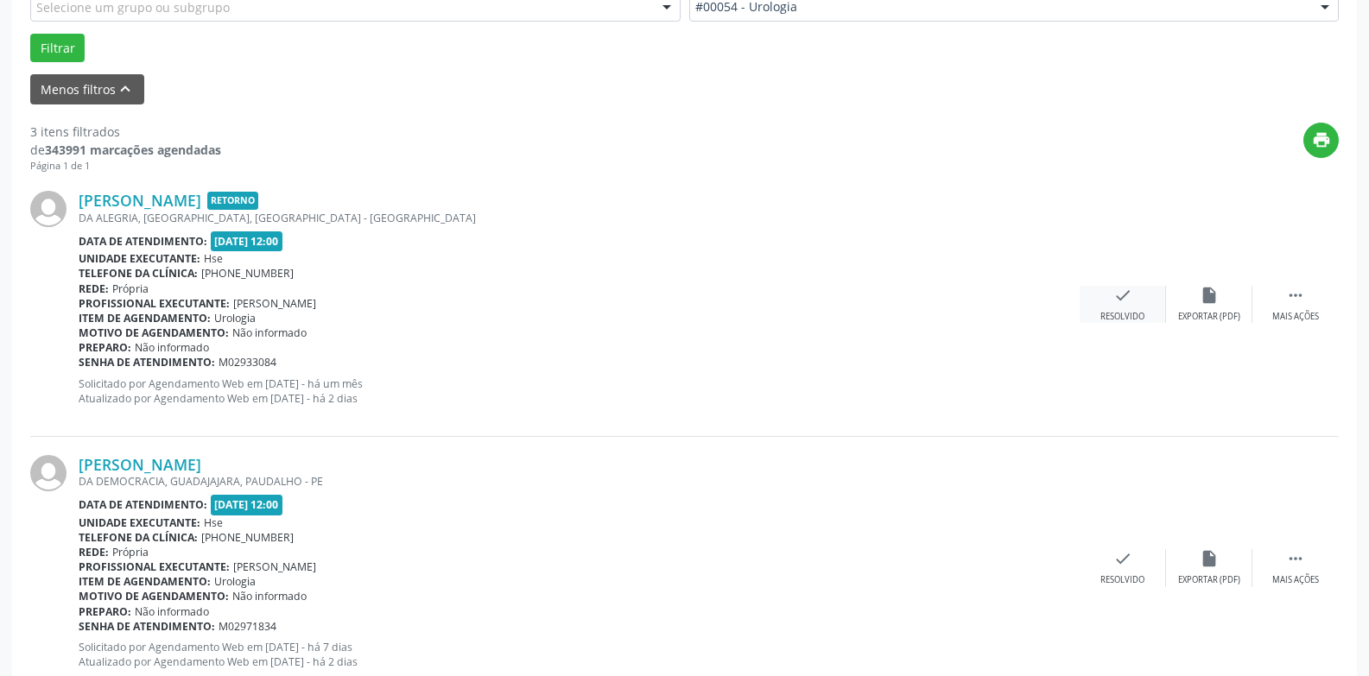
click at [1130, 300] on icon "check" at bounding box center [1122, 295] width 19 height 19
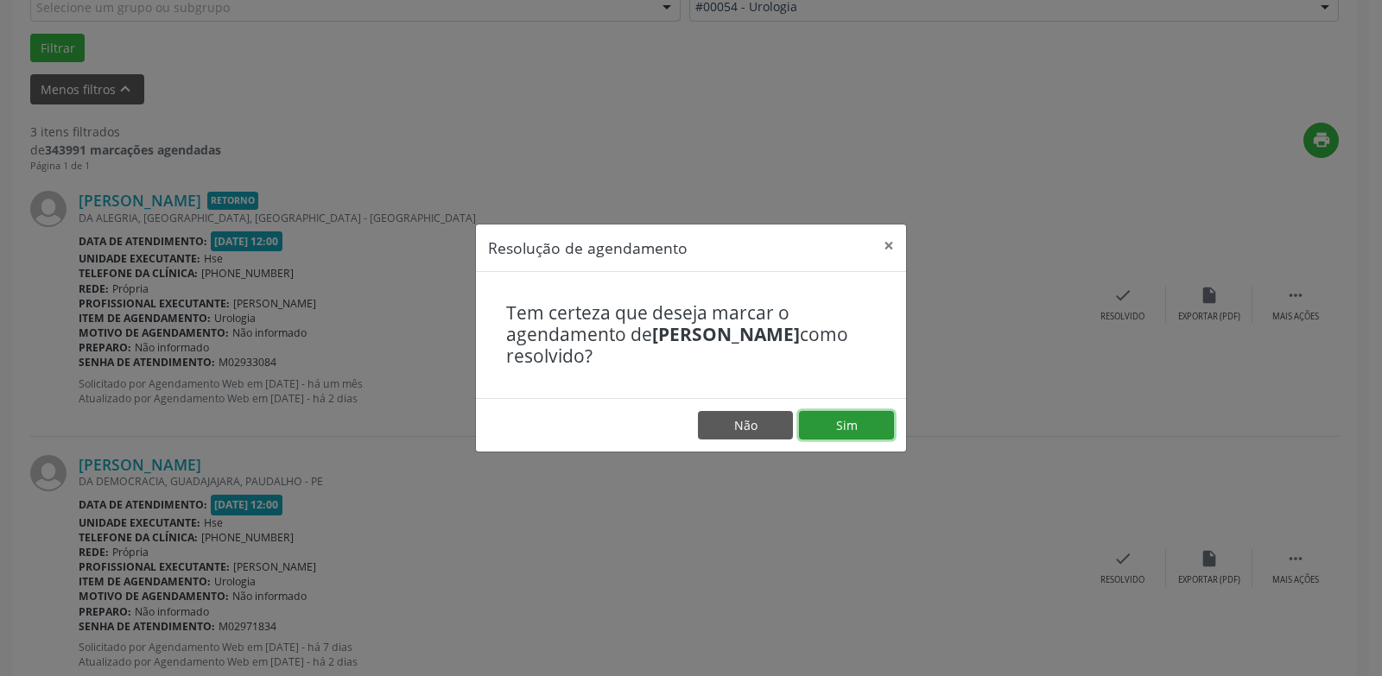
click at [838, 415] on button "Sim" at bounding box center [846, 425] width 95 height 29
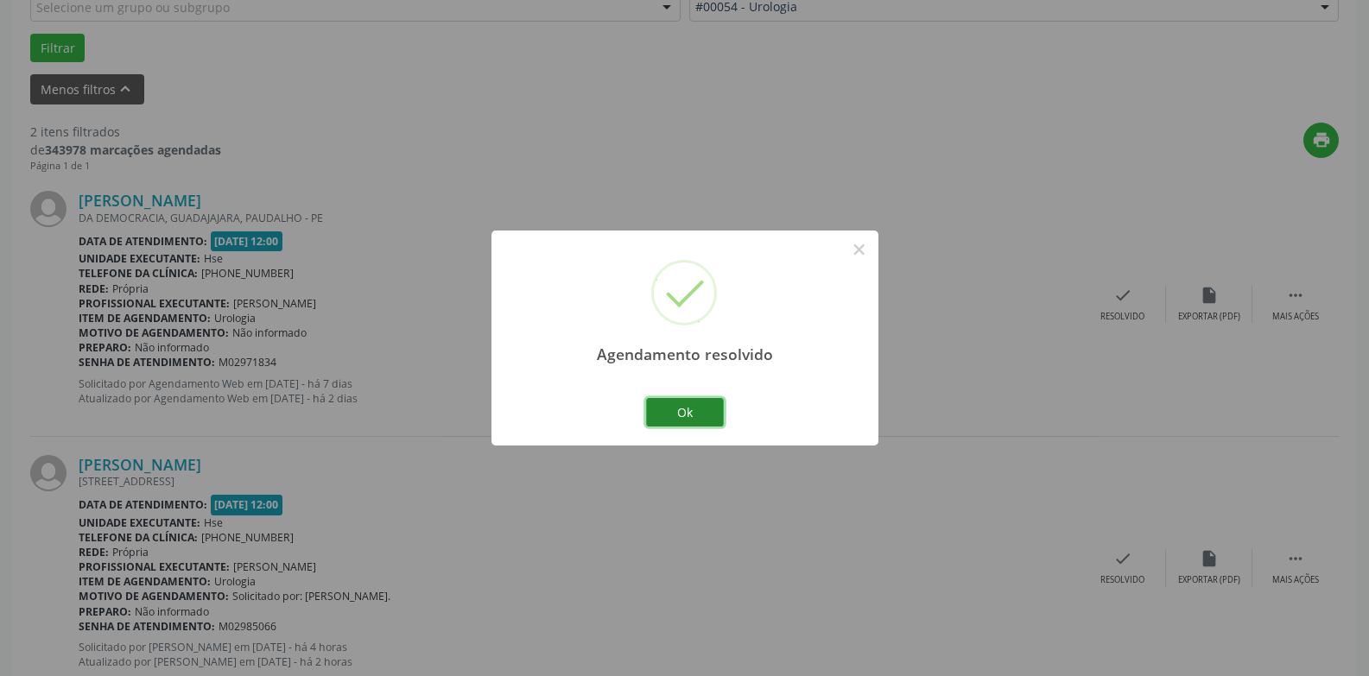
click at [689, 411] on button "Ok" at bounding box center [685, 412] width 78 height 29
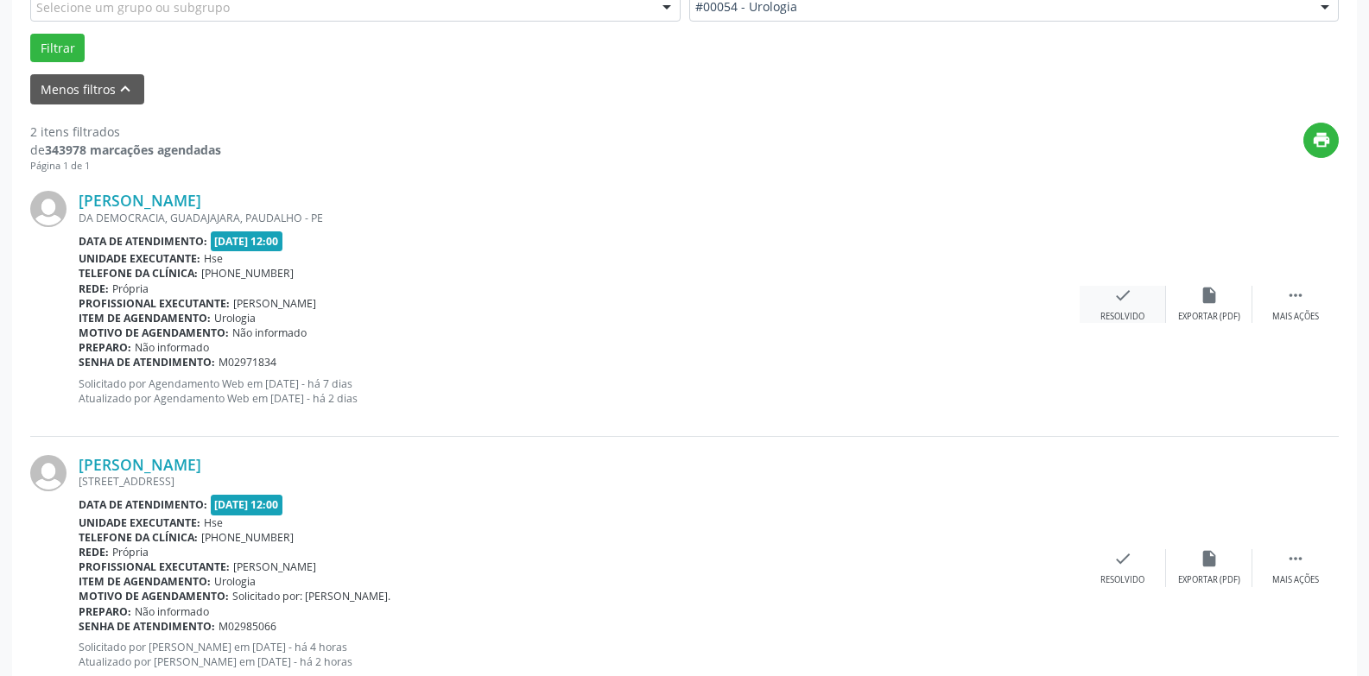
click at [1132, 311] on div "Resolvido" at bounding box center [1122, 317] width 44 height 12
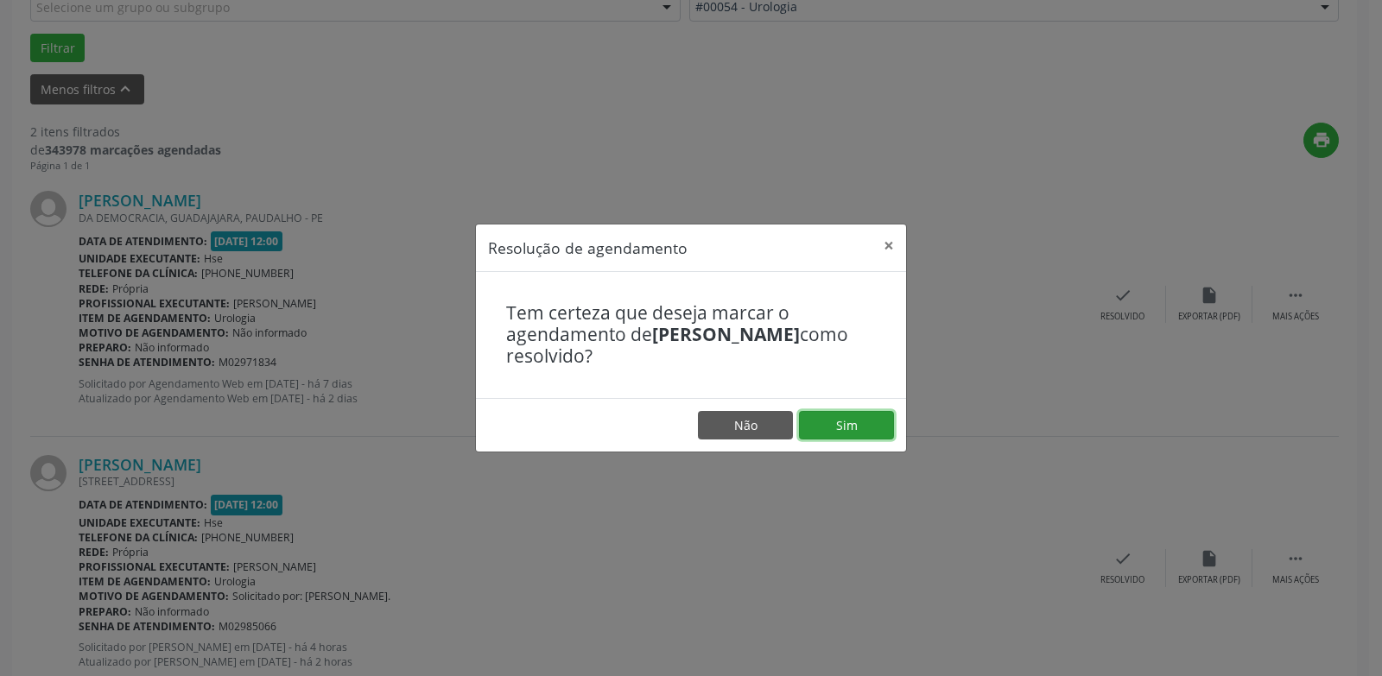
click at [851, 422] on button "Sim" at bounding box center [846, 425] width 95 height 29
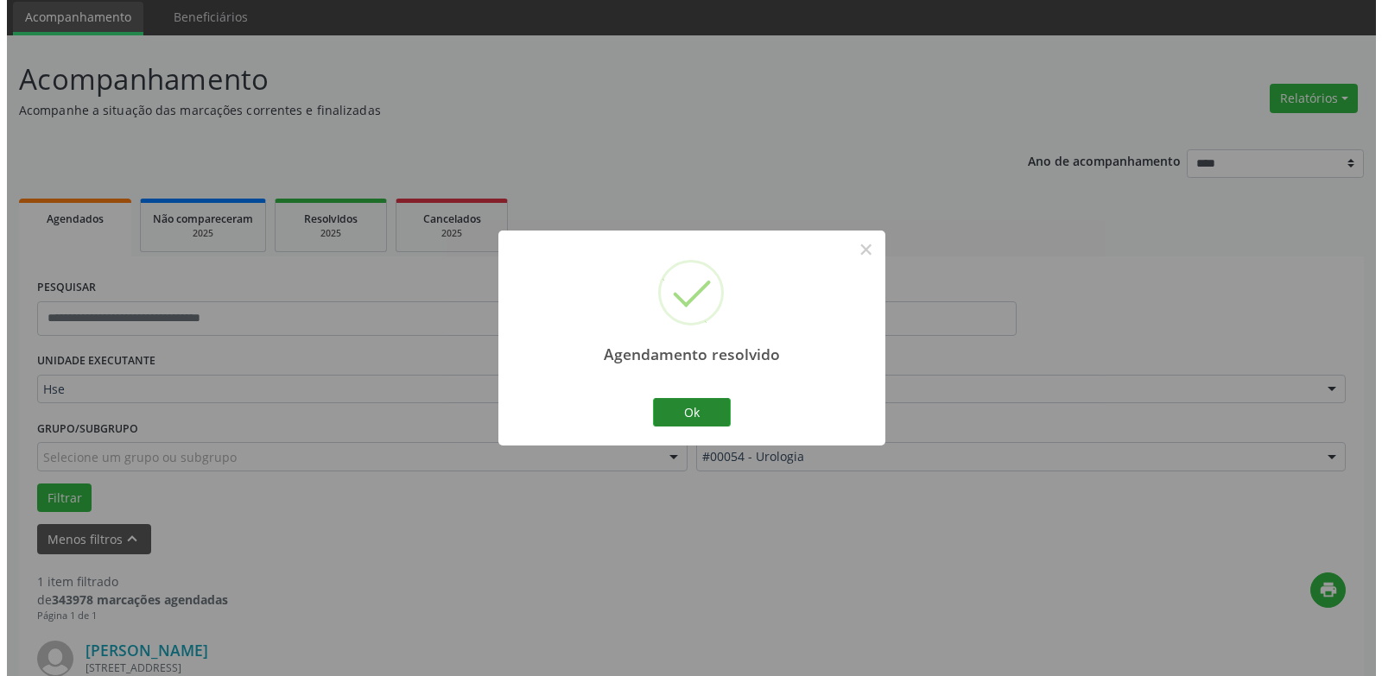
scroll to position [300, 0]
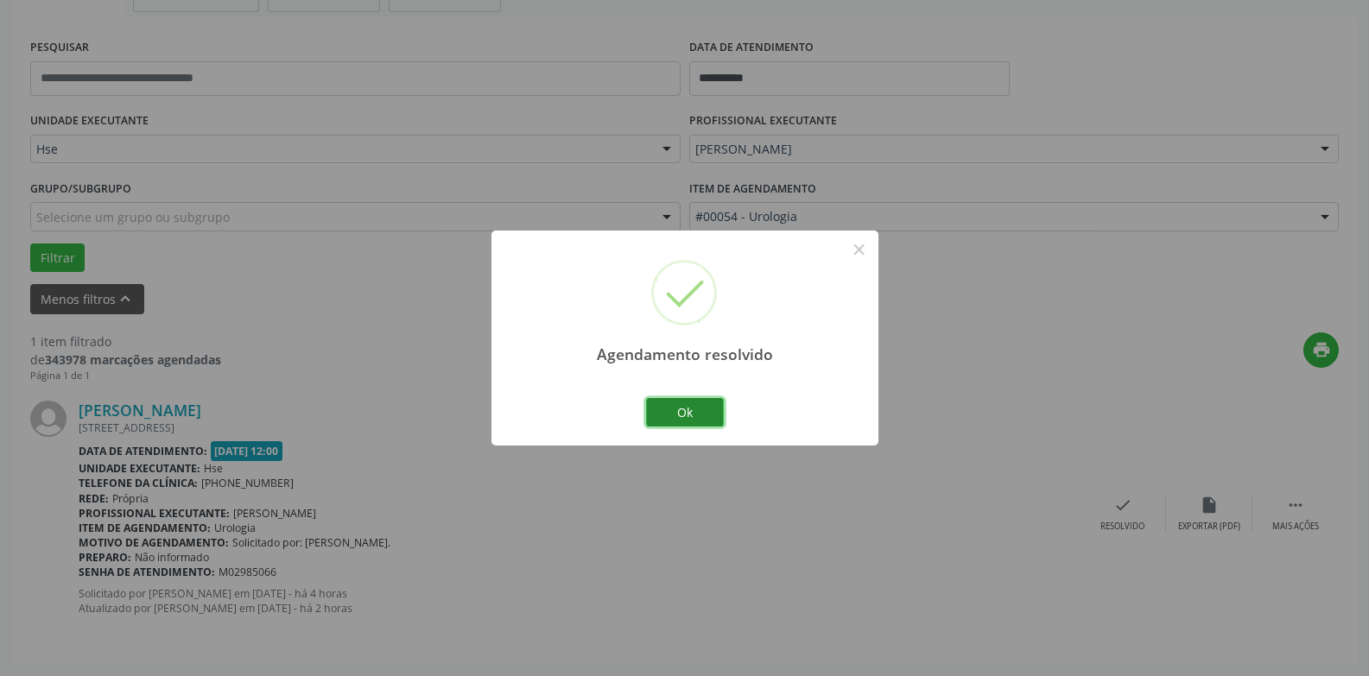
click at [700, 408] on button "Ok" at bounding box center [685, 412] width 78 height 29
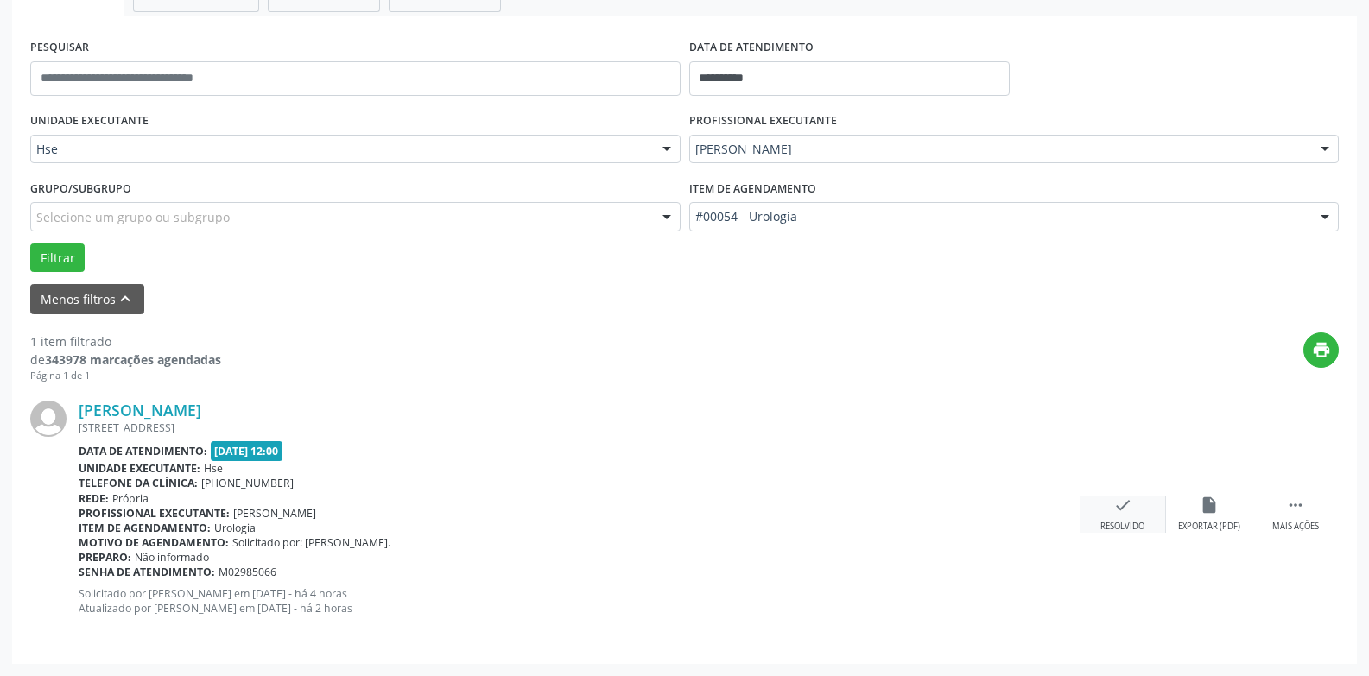
click at [1128, 526] on div "Resolvido" at bounding box center [1122, 527] width 44 height 12
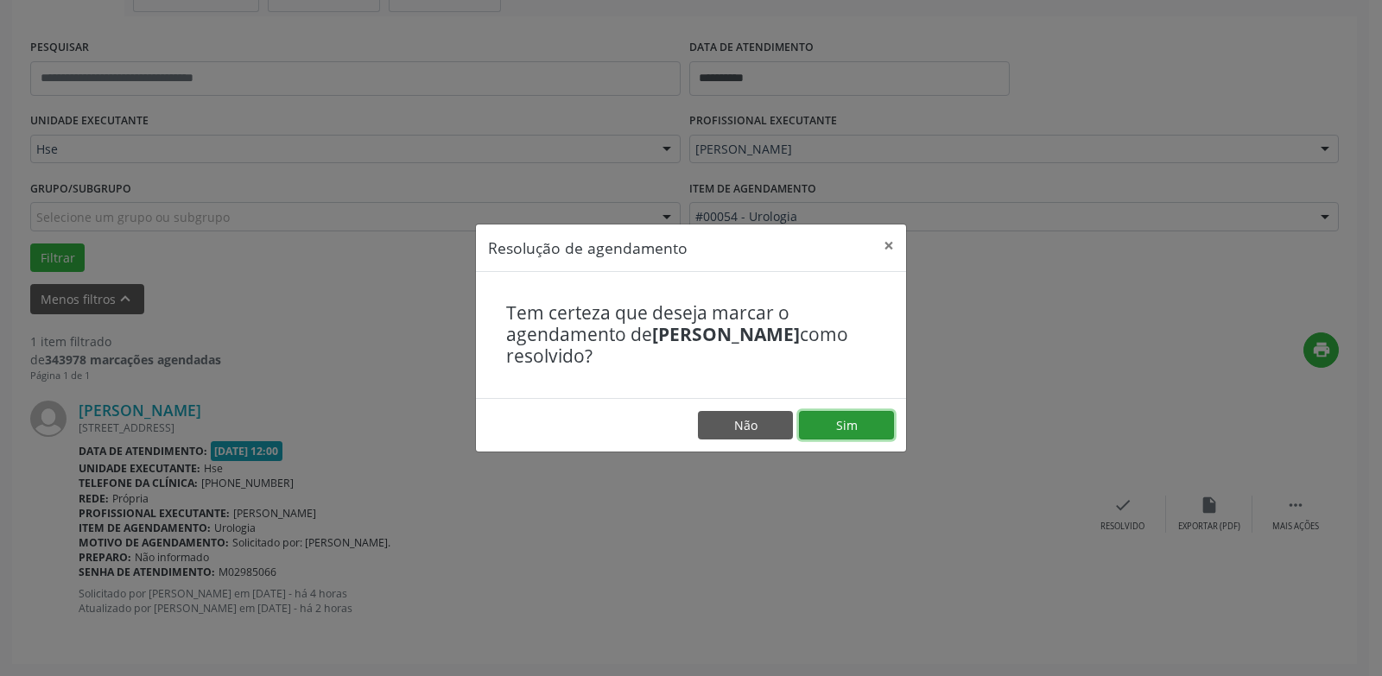
click at [842, 434] on button "Sim" at bounding box center [846, 425] width 95 height 29
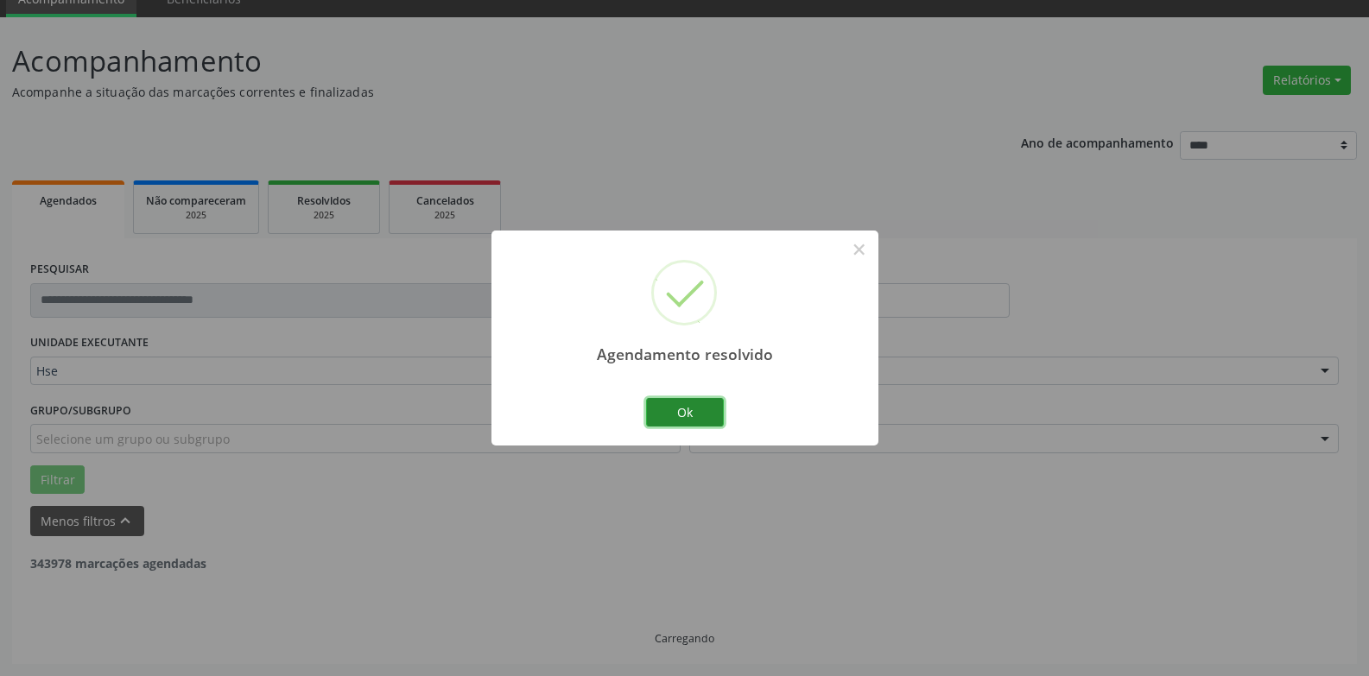
scroll to position [22, 0]
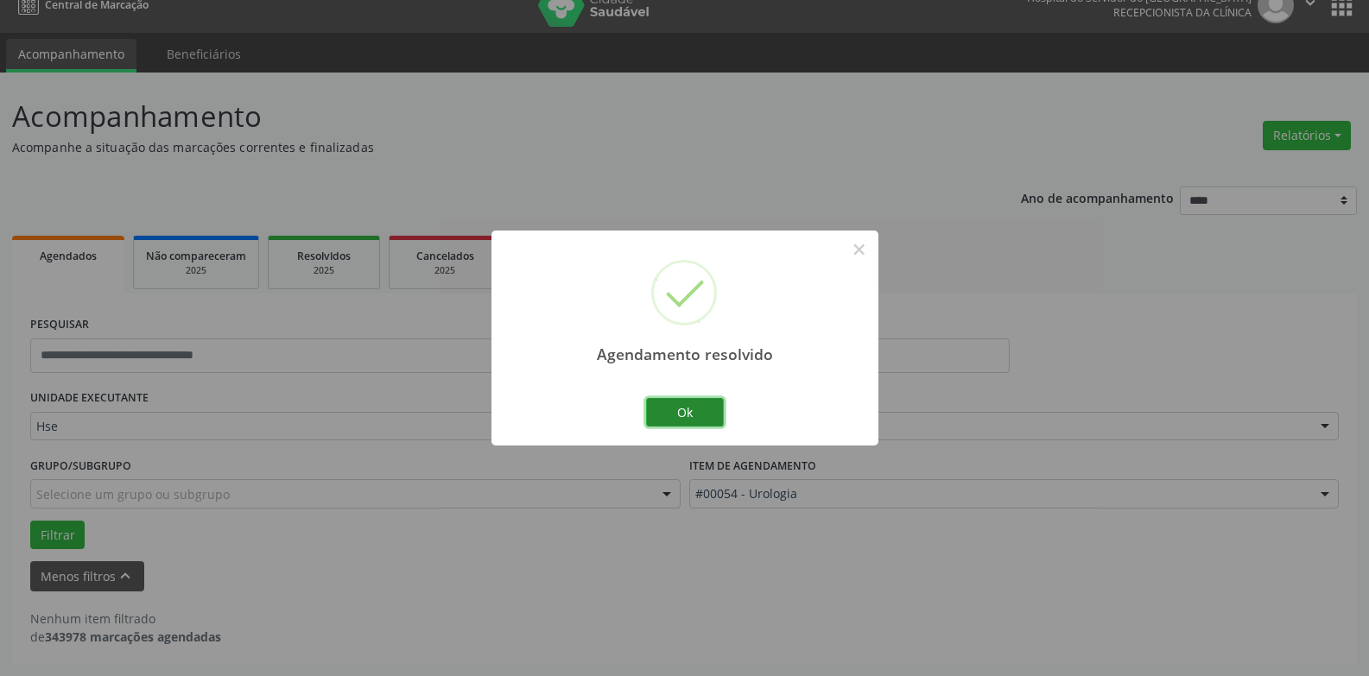
click at [672, 410] on button "Ok" at bounding box center [685, 412] width 78 height 29
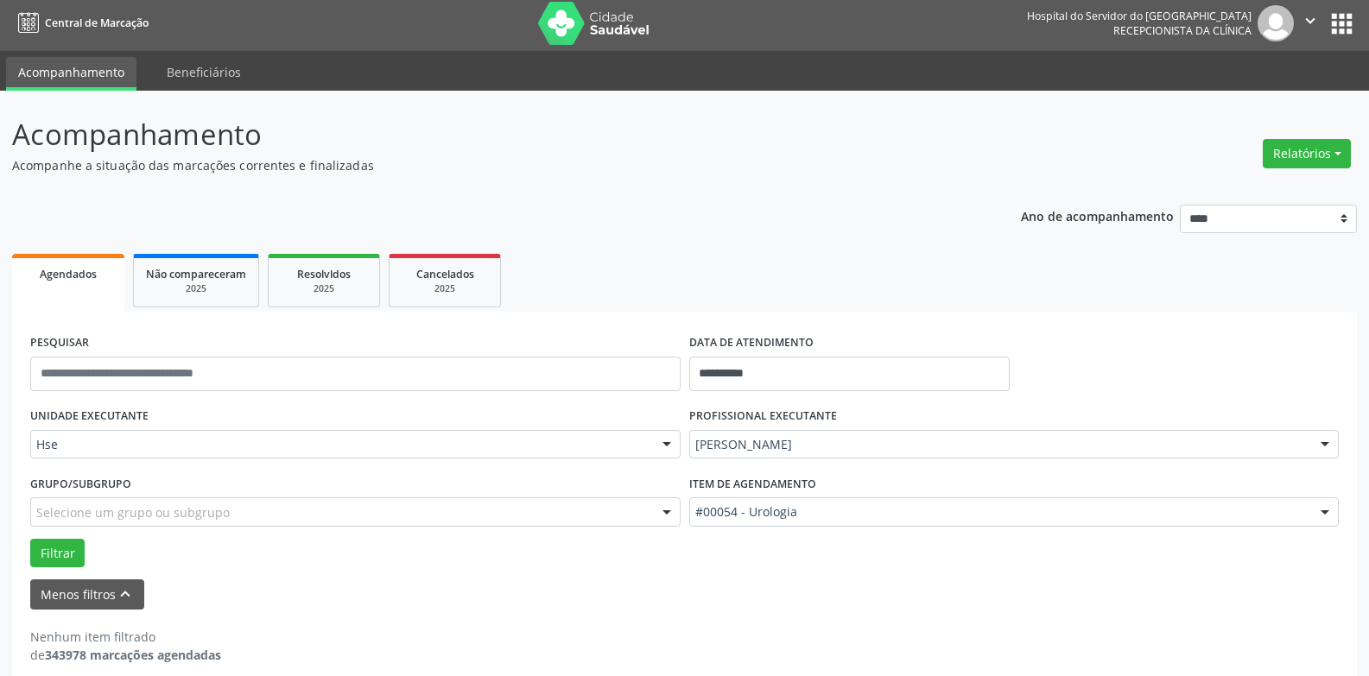
scroll to position [0, 0]
